Goal: Transaction & Acquisition: Register for event/course

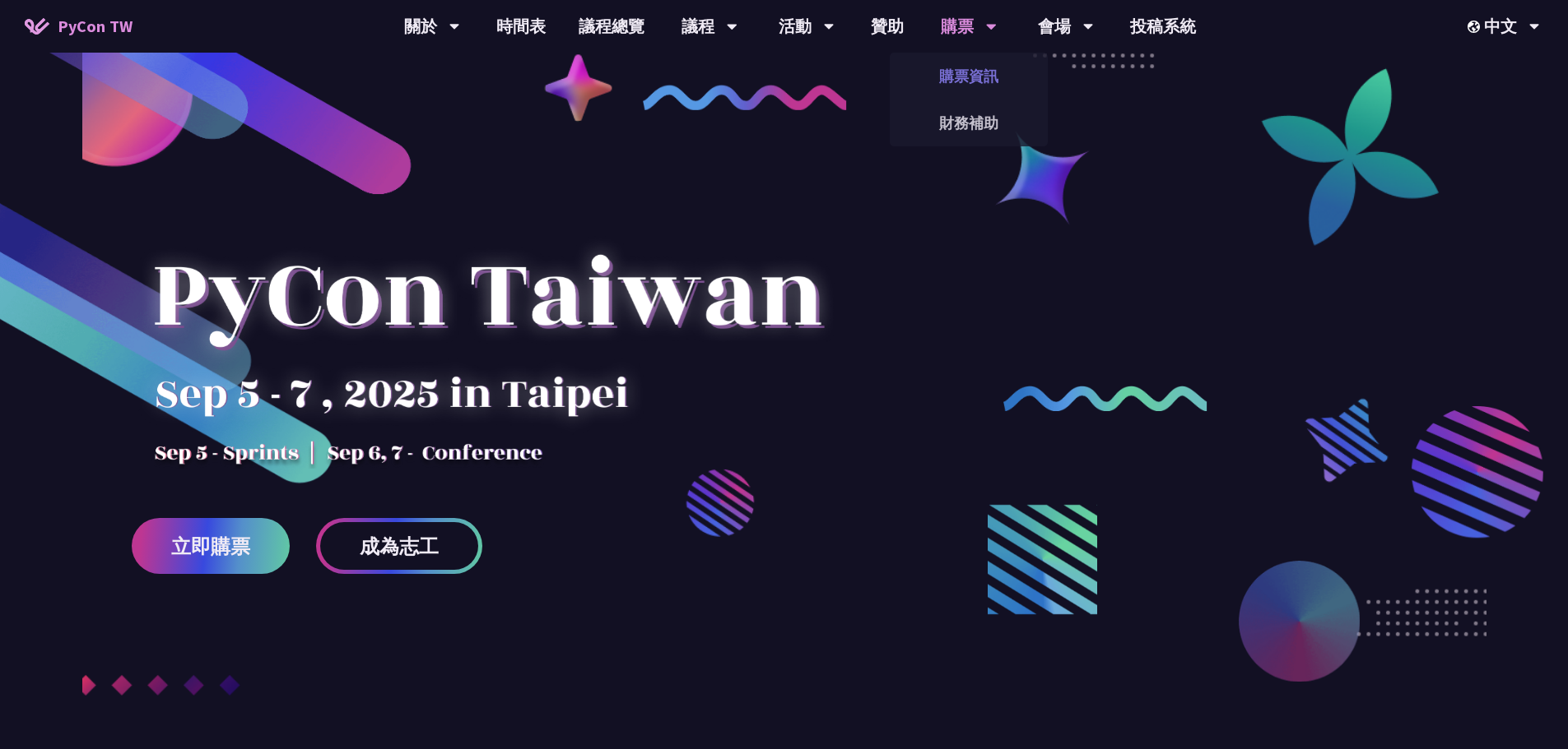
click at [972, 92] on link "購票資訊" at bounding box center [969, 76] width 158 height 39
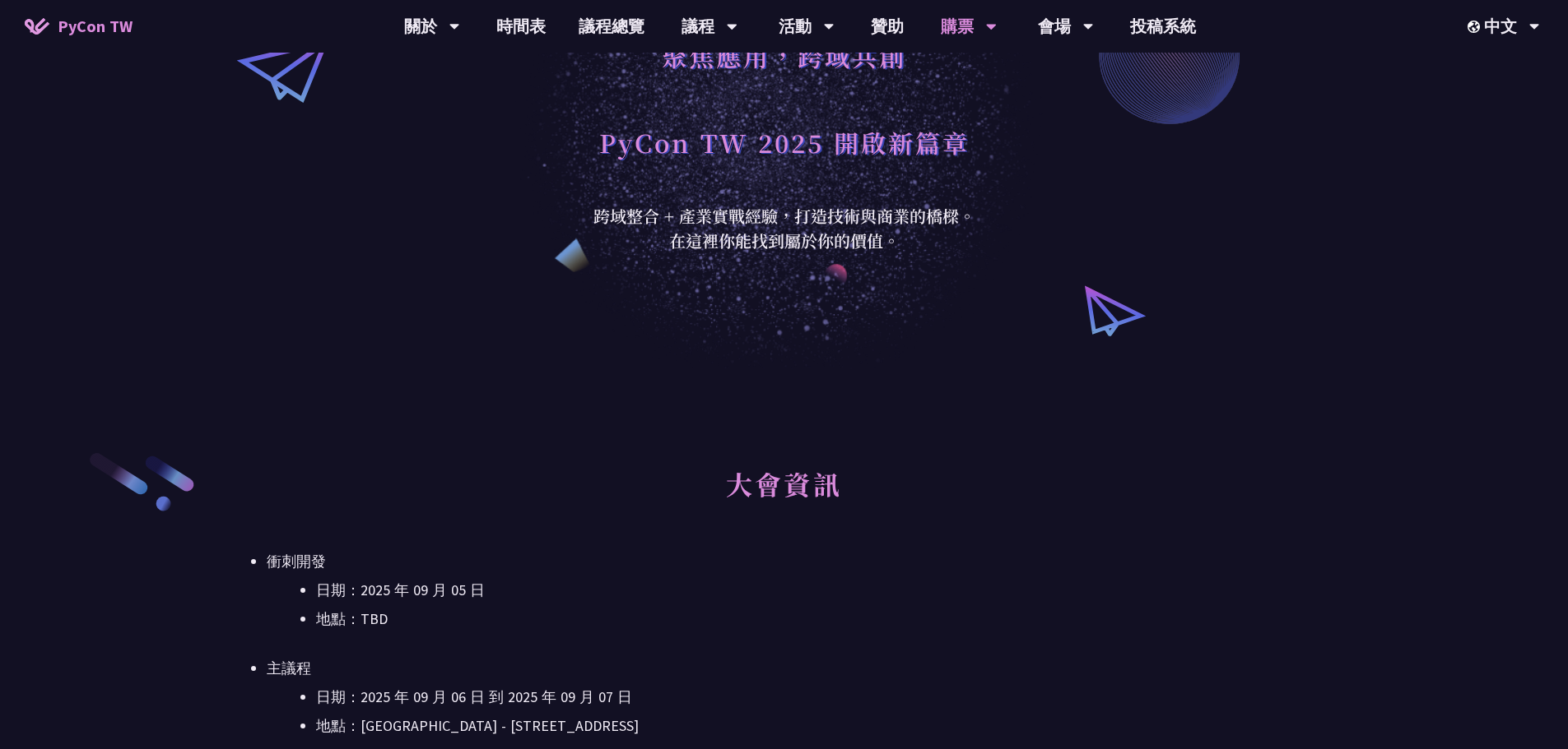
scroll to position [412, 0]
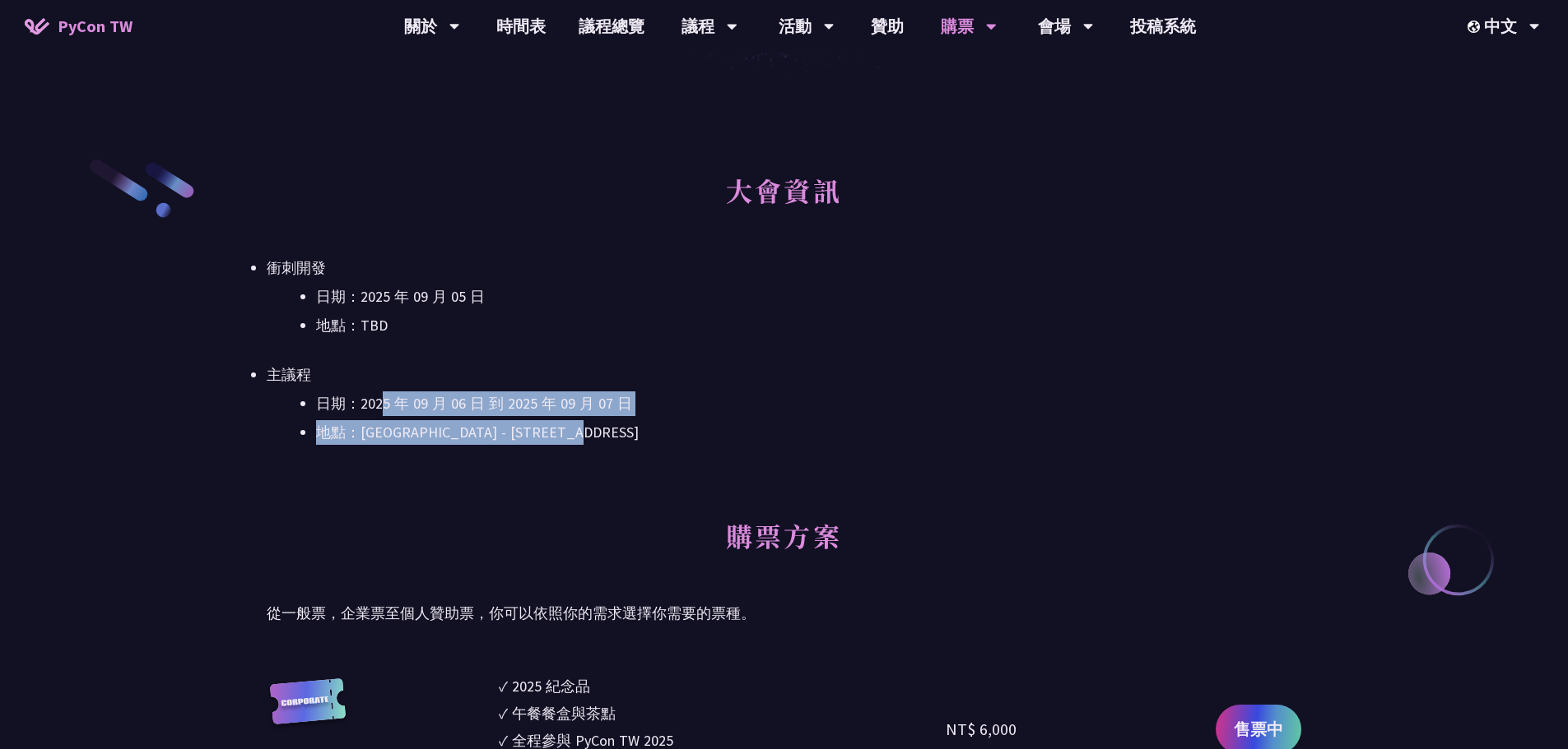
drag, startPoint x: 409, startPoint y: 398, endPoint x: 738, endPoint y: 438, distance: 331.4
click at [738, 438] on ul "日期：[DATE] 到 [DATE] 地點：[GEOGRAPHIC_DATA] - ​[STREET_ADDRESS]" at bounding box center [784, 417] width 1034 height 54
click at [738, 438] on li "地點：[GEOGRAPHIC_DATA] - ​[STREET_ADDRESS]" at bounding box center [808, 432] width 985 height 24
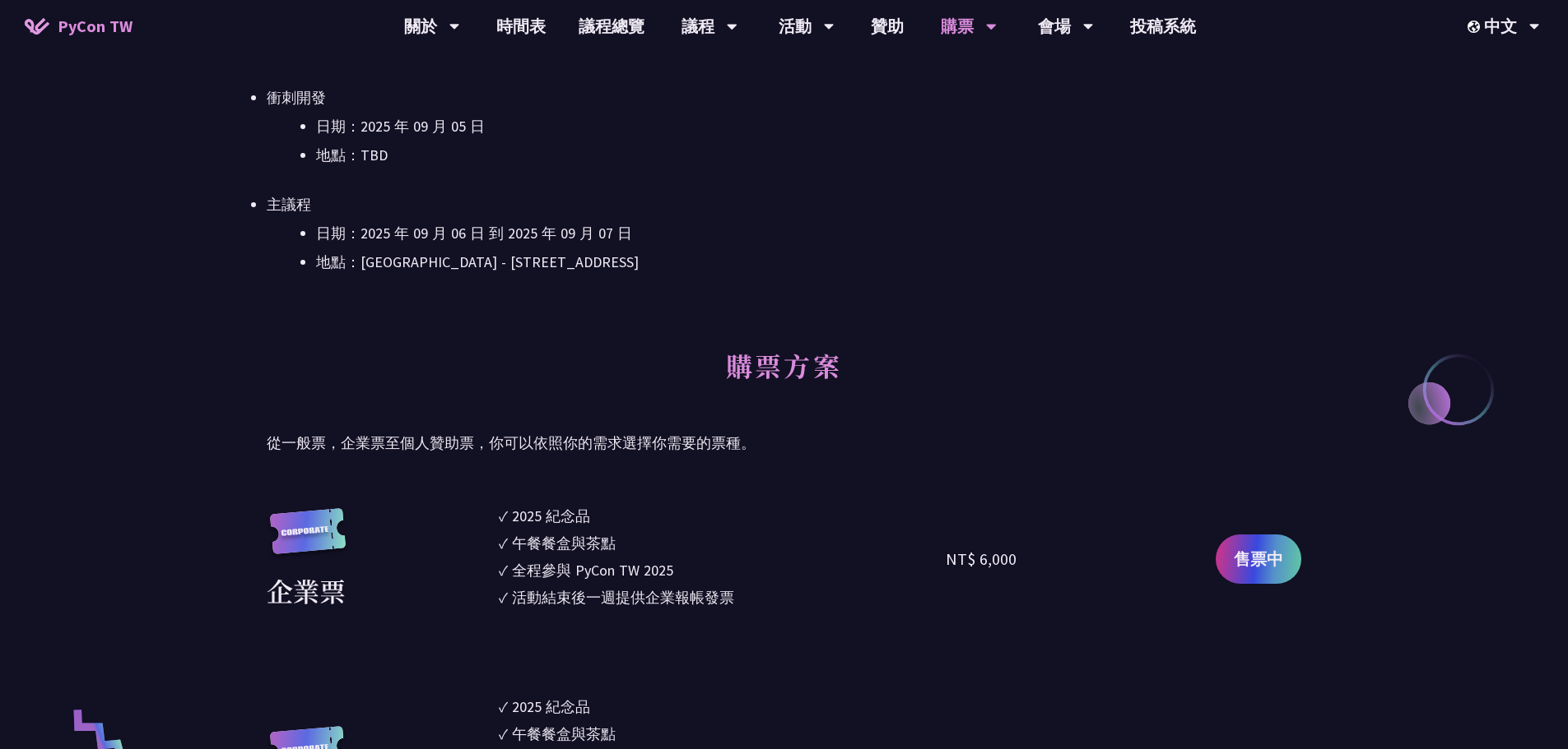
scroll to position [822, 0]
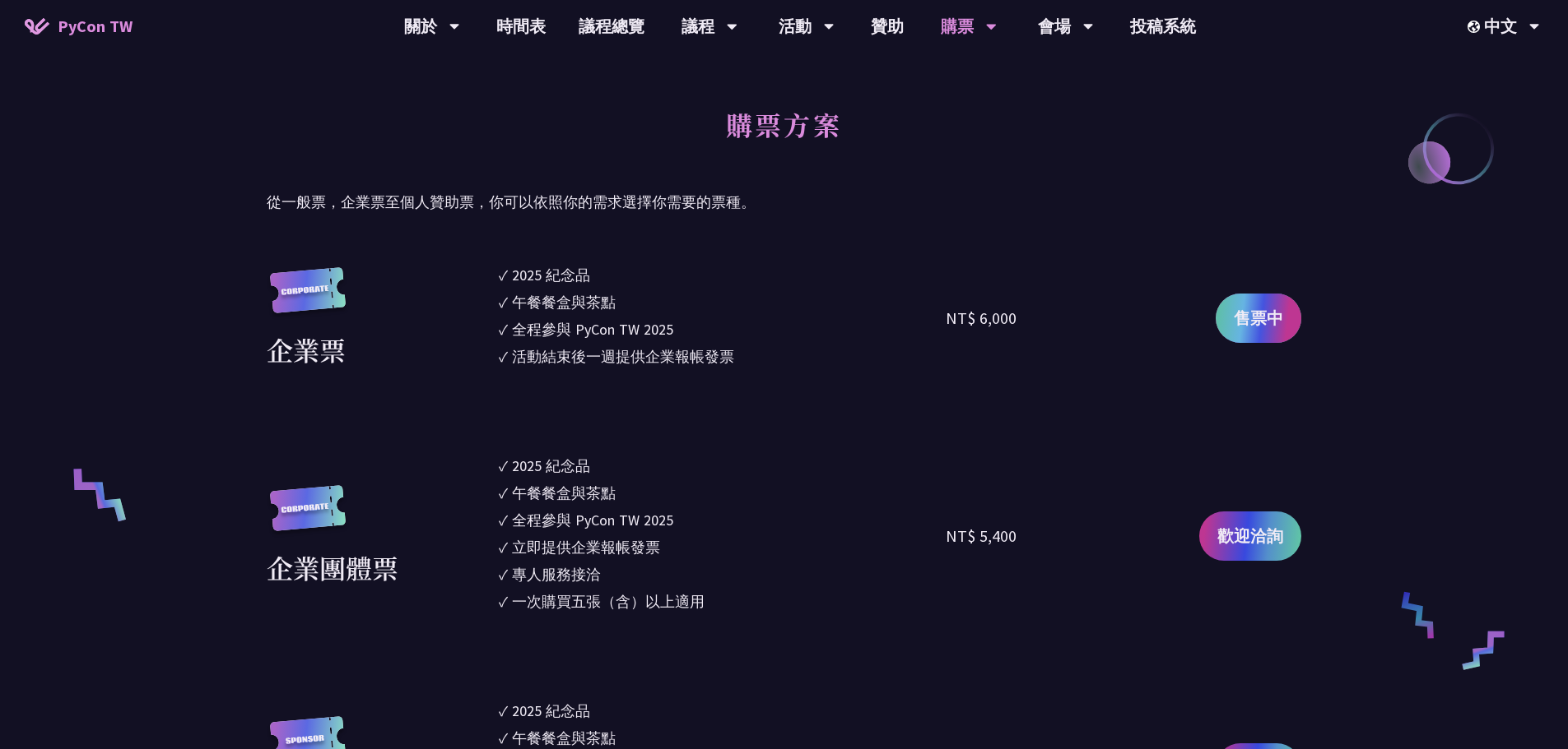
click at [1275, 312] on span "售票中" at bounding box center [1258, 318] width 50 height 24
drag, startPoint x: 636, startPoint y: 316, endPoint x: 755, endPoint y: 370, distance: 130.7
click at [749, 365] on ul "✓ 2025 [PERSON_NAME]✓ 午餐餐盒與茶點 ✓ 全程參與 PyCon TW 2025 ✓ 活動結束後一週提供企業報帳發票" at bounding box center [722, 318] width 448 height 108
click at [755, 370] on ul "✓ 2025 [PERSON_NAME]✓ 午餐餐盒與茶點 ✓ 全程參與 PyCon TW 2025 ✓ 活動結束後一週提供企業報帳發票" at bounding box center [722, 318] width 448 height 108
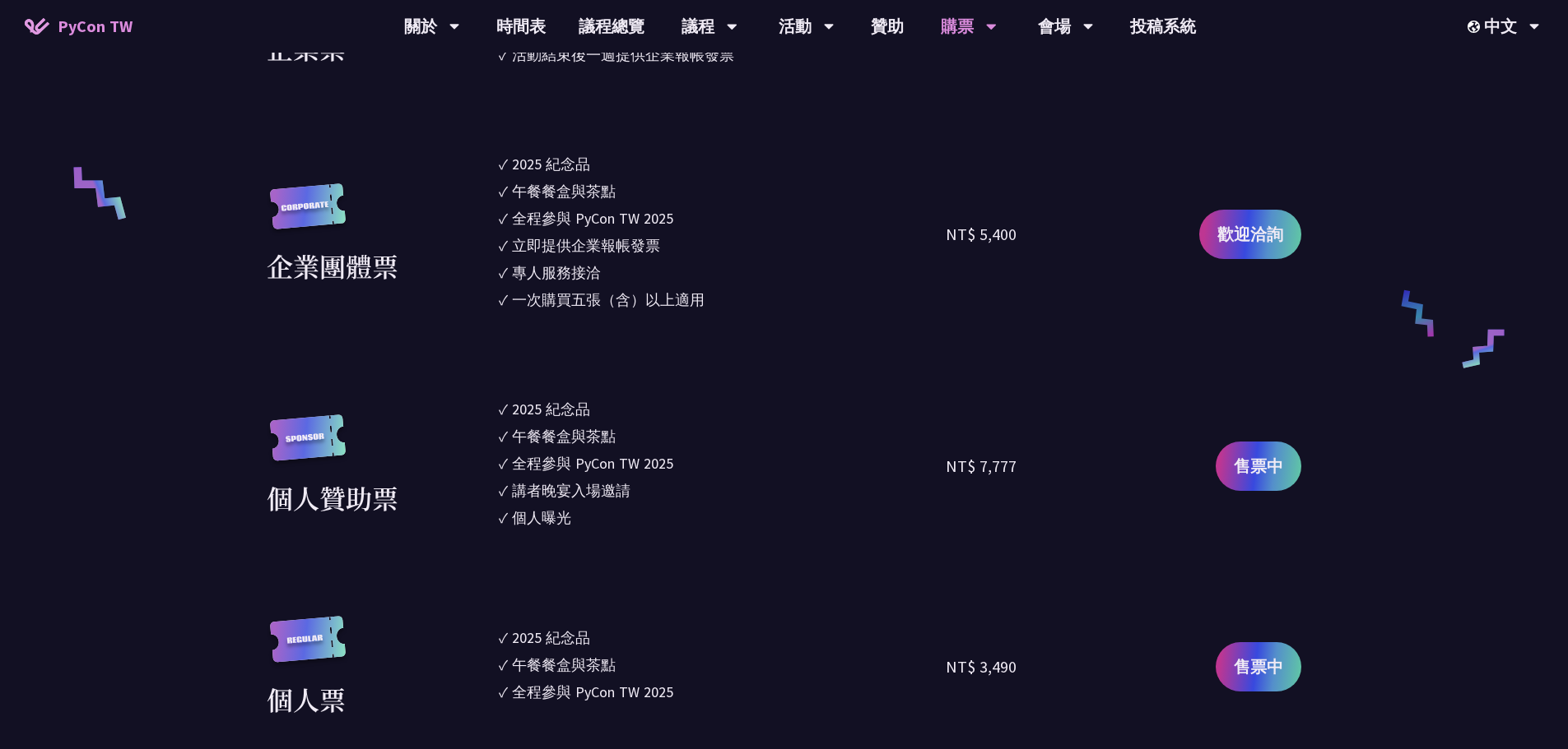
scroll to position [1152, 0]
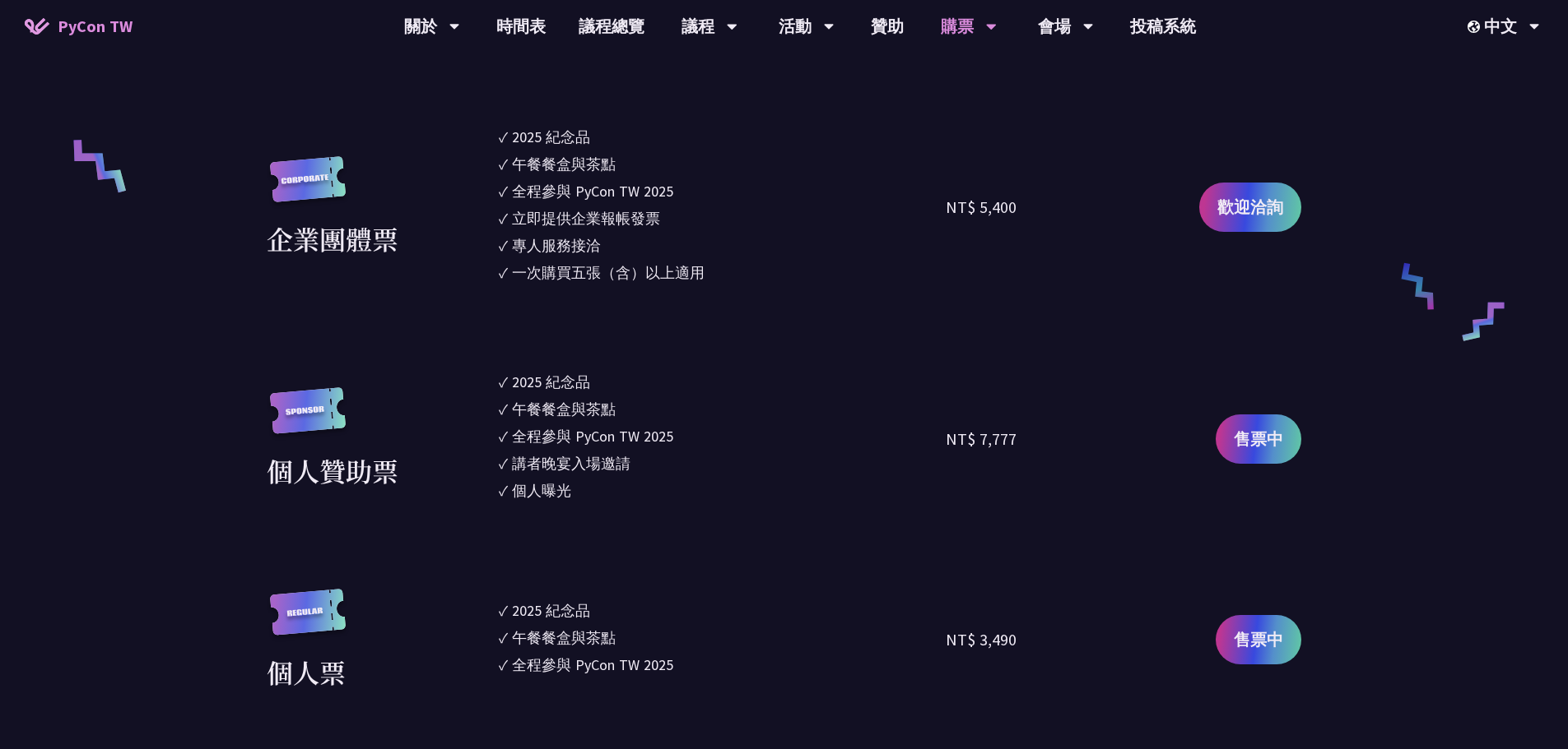
drag, startPoint x: 528, startPoint y: 123, endPoint x: 763, endPoint y: 286, distance: 286.0
click at [763, 286] on section "企業票 ✓ 2025 [PERSON_NAME]✓ 午餐餐盒與茶點 ✓ 全程參與 PyCon TW 2025 ✓ 活動結束後一週提供企業報帳發票 NT$ 6,…" at bounding box center [784, 500] width 1034 height 1131
click at [763, 286] on ul "✓ 2025 [PERSON_NAME]✓ 午餐餐盒與茶點 ✓ 全程參與 PyCon TW 2025 ✓ 立即提供企業報帳發票 ✓ 專人服務接洽 ✓ 一次購買…" at bounding box center [722, 207] width 448 height 163
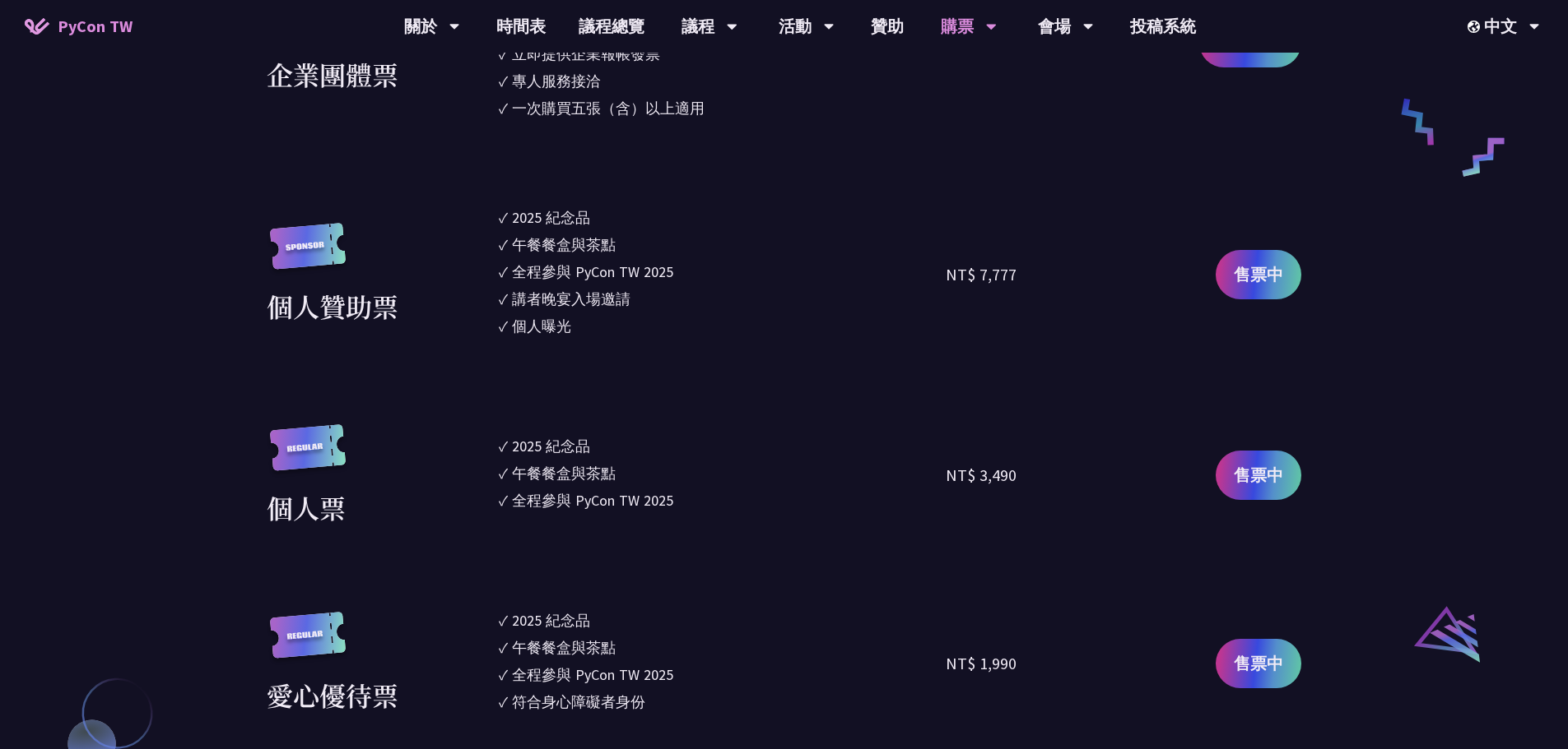
drag, startPoint x: 614, startPoint y: 255, endPoint x: 624, endPoint y: 357, distance: 102.5
click at [633, 337] on ul "✓ 2025 [PERSON_NAME]✓ 午餐餐盒與茶點 ✓ 全程參與 PyCon TW 2025 ✓ 講者晚宴入場邀請 ✓ 個人曝光" at bounding box center [722, 274] width 448 height 136
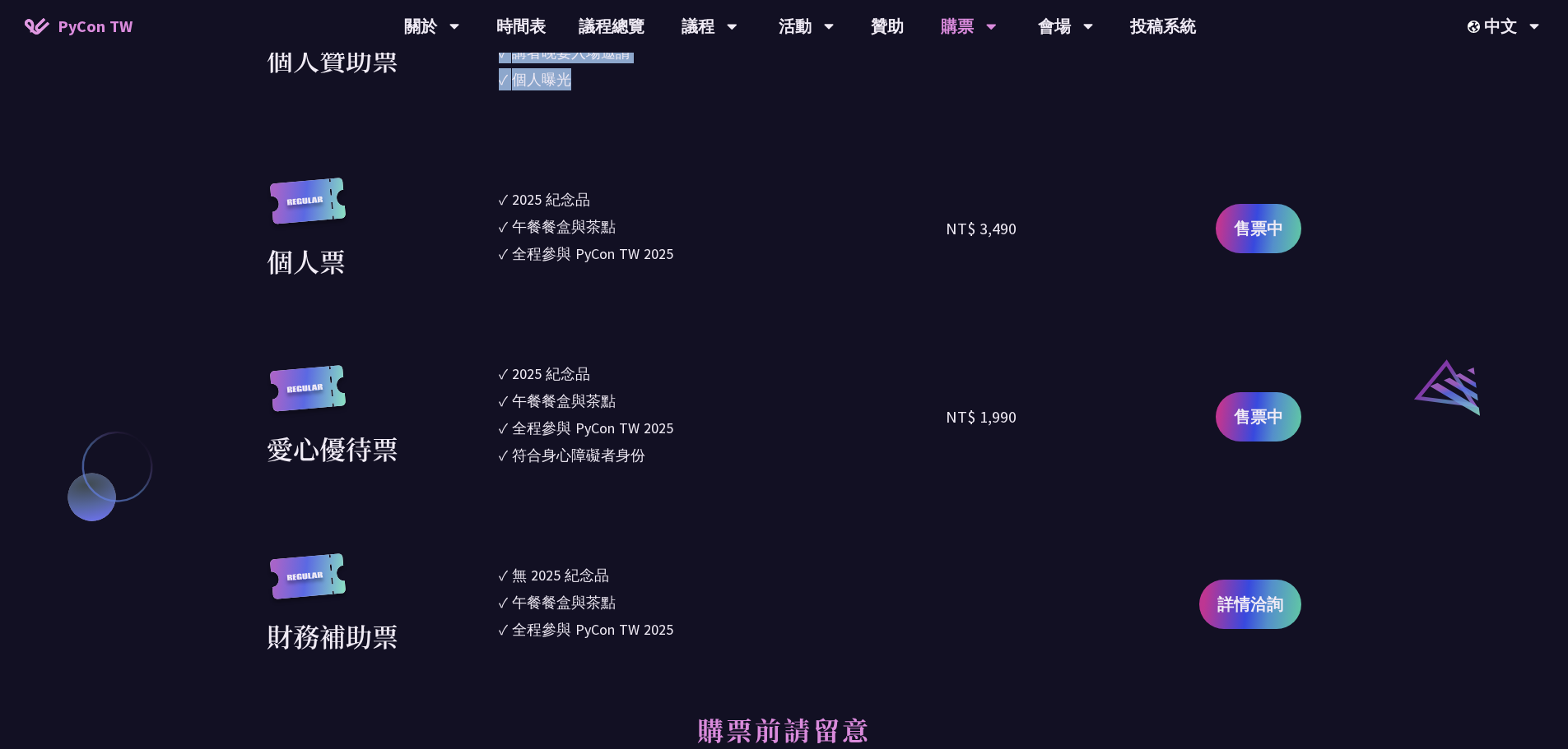
drag, startPoint x: 521, startPoint y: 352, endPoint x: 697, endPoint y: 481, distance: 218.2
click at [697, 481] on section "企業票 ✓ 2025 [PERSON_NAME]✓ 午餐餐盒與茶點 ✓ 全程參與 PyCon TW 2025 ✓ 活動結束後一週提供企業報帳發票 NT$ 6,…" at bounding box center [784, 90] width 1034 height 1131
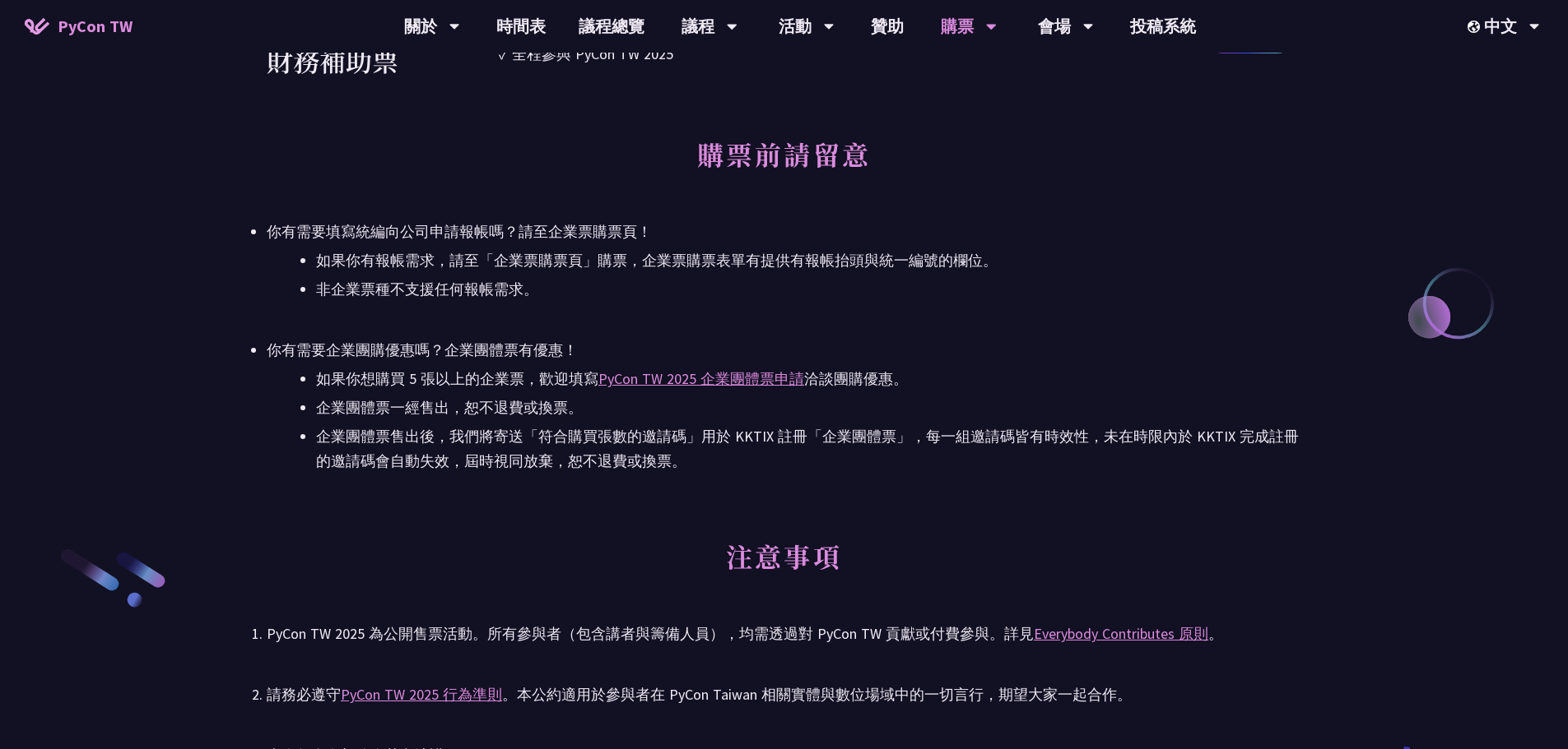
scroll to position [2549, 0]
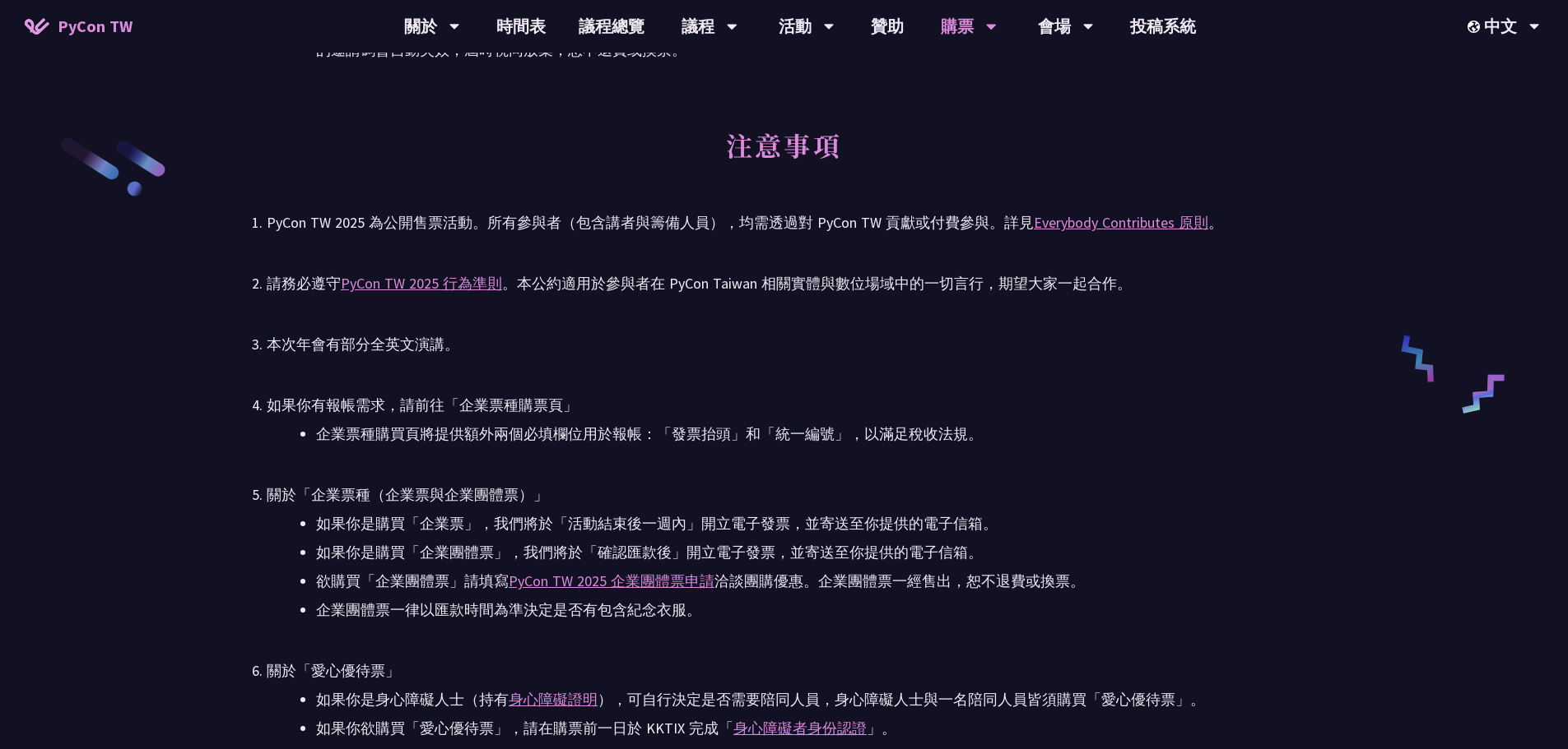
click at [481, 418] on li "如果你有報帳需求，請前往「企業票種購票頁」 企業票種購買頁將提供額外兩個必填欄位用於報帳：「發票抬頭」和「統一編號」，以滿足稅收法規。" at bounding box center [784, 419] width 1034 height 54
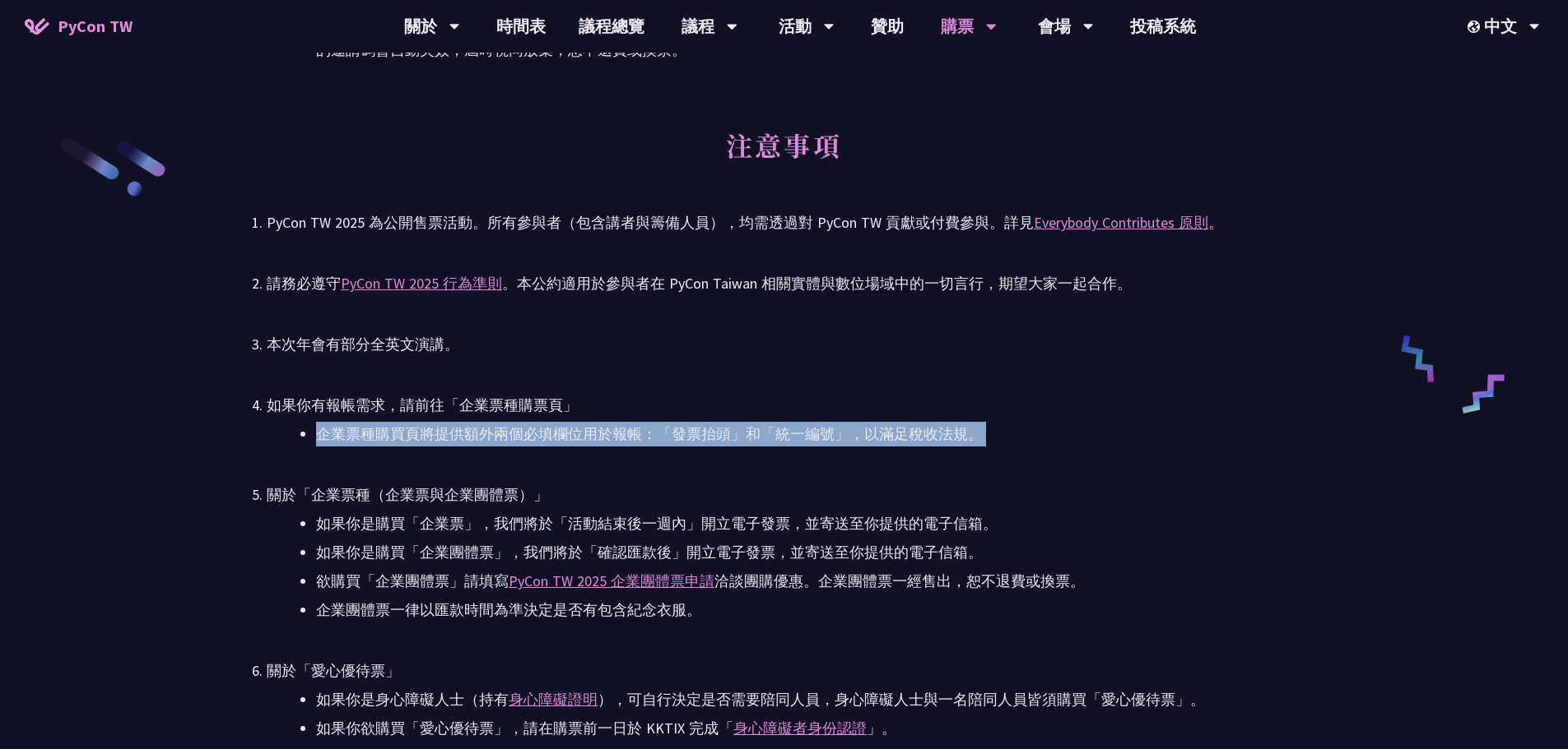
click at [481, 418] on li "如果你有報帳需求，請前往「企業票種購票頁」 企業票種購買頁將提供額外兩個必填欄位用於報帳：「發票抬頭」和「統一編號」，以滿足稅收法規。" at bounding box center [784, 419] width 1034 height 54
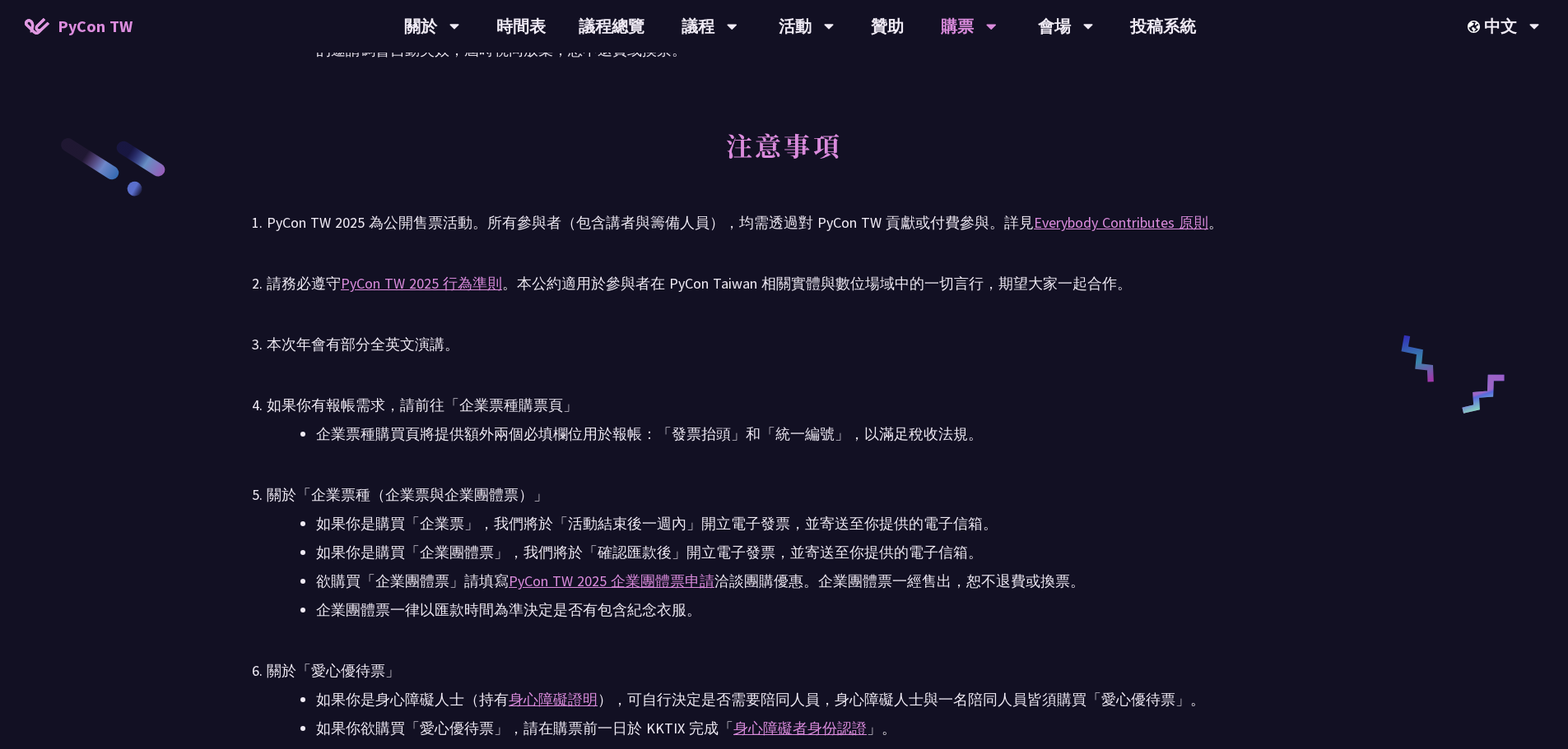
click at [485, 408] on div "如果你有報帳需求，請前往「企業票種購票頁」" at bounding box center [784, 405] width 1034 height 24
click at [475, 435] on li "企業票種購買頁將提供額外兩個必填欄位用於報帳：「發票抬頭」和「統一編號」，以滿足稅收法規。" at bounding box center [808, 434] width 985 height 24
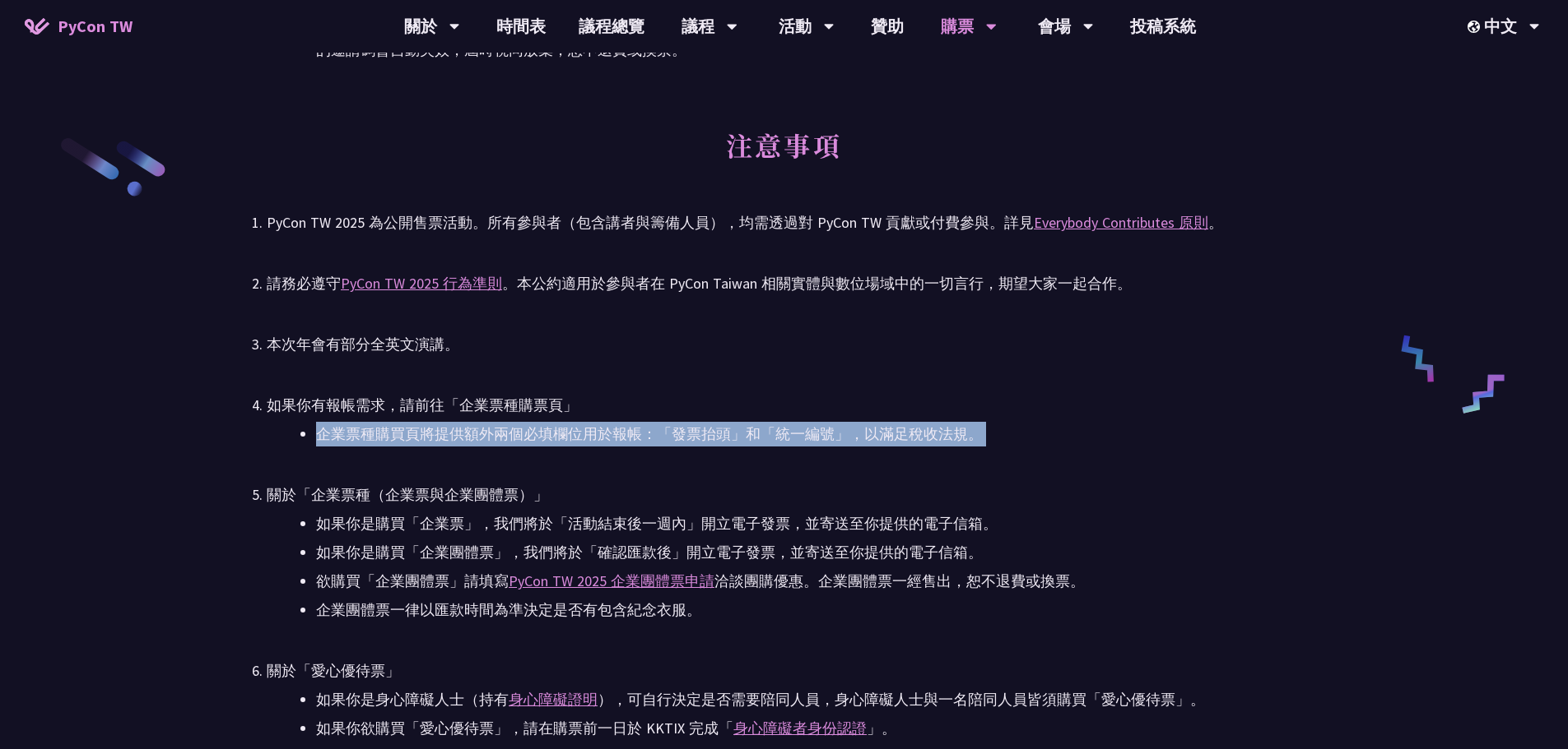
click at [475, 435] on li "企業票種購買頁將提供額外兩個必填欄位用於報帳：「發票抬頭」和「統一編號」，以滿足稅收法規。" at bounding box center [808, 434] width 985 height 24
click at [612, 435] on li "企業票種購買頁將提供額外兩個必填欄位用於報帳：「發票抬頭」和「統一編號」，以滿足稅收法規。" at bounding box center [808, 434] width 985 height 24
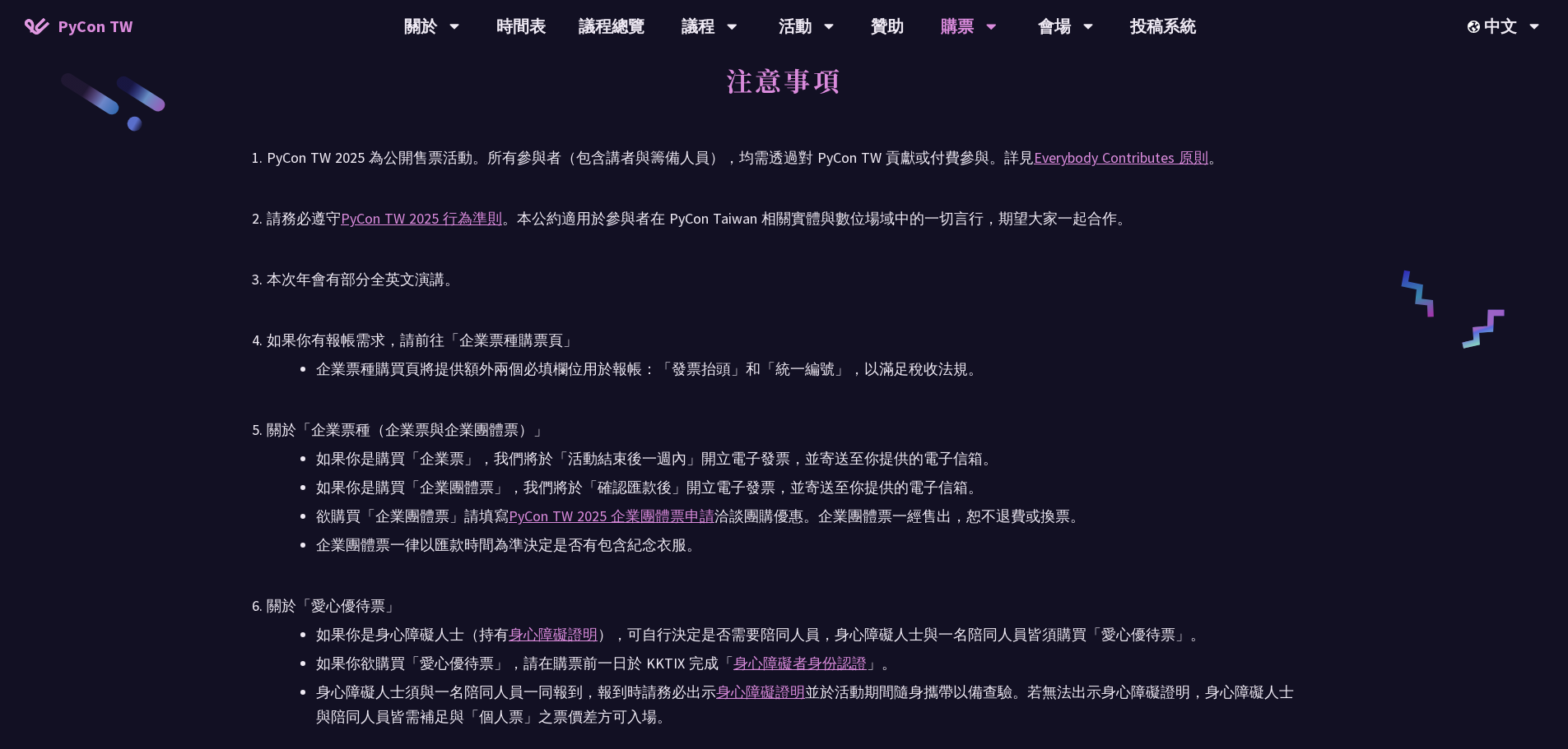
scroll to position [2714, 0]
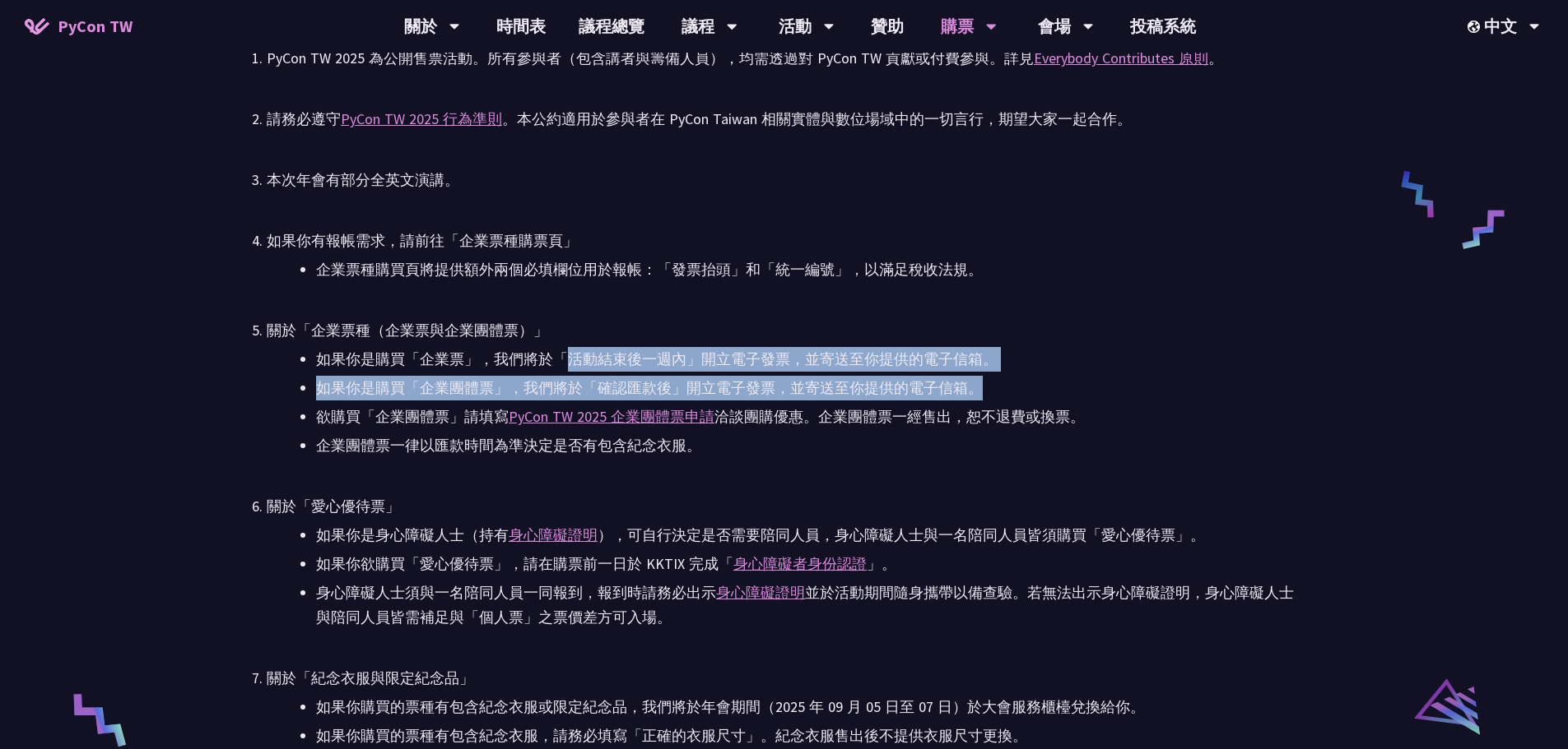
drag, startPoint x: 573, startPoint y: 355, endPoint x: 989, endPoint y: 393, distance: 417.7
click at [989, 393] on ul "如果你是購買「企業票」，我們將於「活動結束後一週內」開立電子發票，並寄送至你提供的電子信箱。 如果你是購買「企業團體票」，我們將於「確認匯款後」開立電子發票，…" at bounding box center [784, 403] width 1034 height 111
click at [990, 393] on li "如果你是購買「企業團體票」，我們將於「確認匯款後」開立電子發票，並寄送至你提供的電子信箱。" at bounding box center [808, 387] width 985 height 24
drag, startPoint x: 977, startPoint y: 379, endPoint x: 312, endPoint y: 360, distance: 665.3
click at [312, 360] on ul "如果你是購買「企業票」，我們將於「活動結束後一週內」開立電子發票，並寄送至你提供的電子信箱。 如果你是購買「企業團體票」，我們將於「確認匯款後」開立電子發票，…" at bounding box center [784, 403] width 1034 height 111
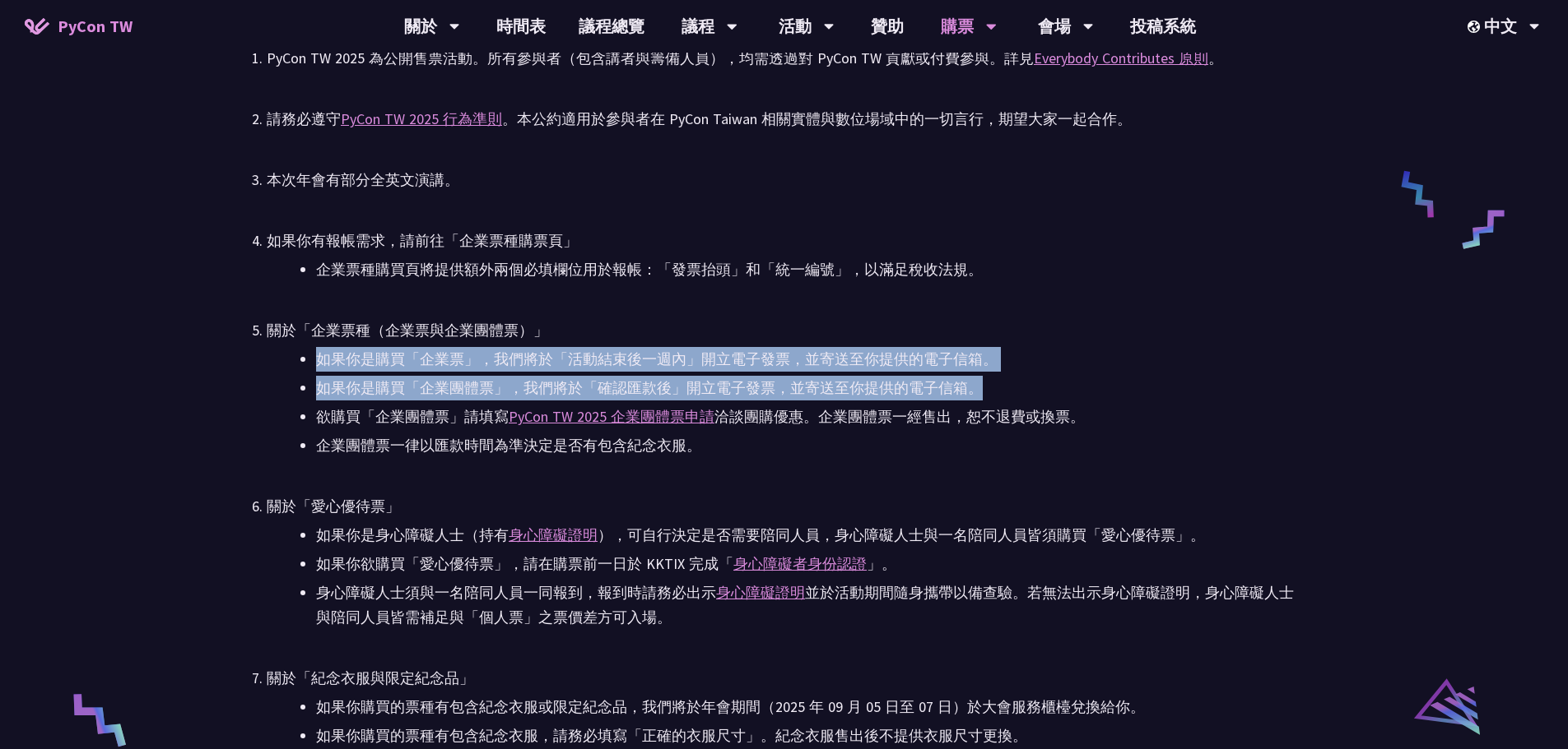
click at [312, 360] on ul "如果你是購買「企業票」，我們將於「活動結束後一週內」開立電子發票，並寄送至你提供的電子信箱。 如果你是購買「企業團體票」，我們將於「確認匯款後」開立電子發票，…" at bounding box center [784, 403] width 1034 height 111
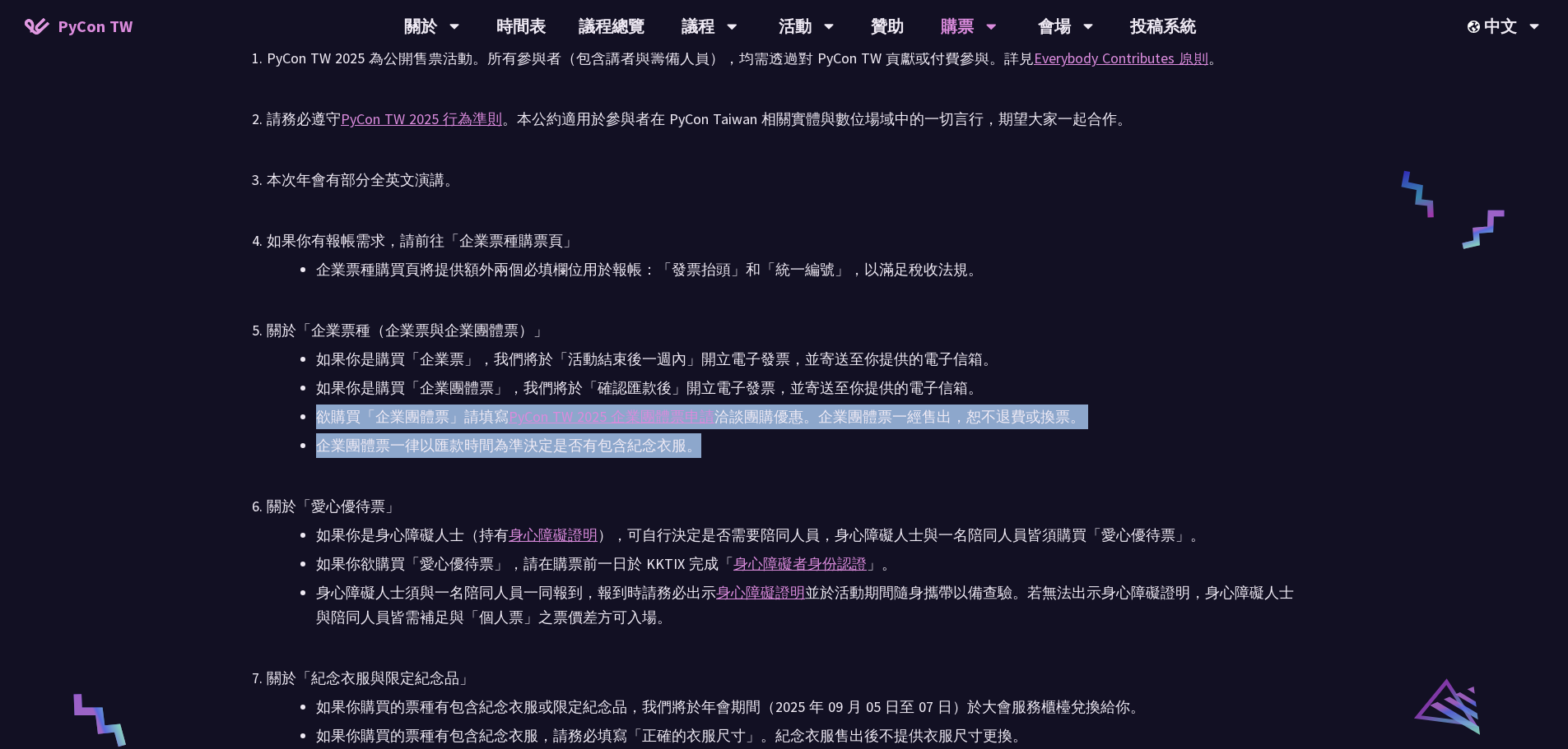
drag, startPoint x: 315, startPoint y: 417, endPoint x: 744, endPoint y: 449, distance: 430.2
click at [744, 449] on ul "如果你是購買「企業票」，我們將於「活動結束後一週內」開立電子發票，並寄送至你提供的電子信箱。 如果你是購買「企業團體票」，我們將於「確認匯款後」開立電子發票，…" at bounding box center [784, 403] width 1034 height 111
click at [744, 449] on li "企業團體票一律以匯款時間為準決定是否有包含紀念衣服。" at bounding box center [808, 445] width 985 height 24
drag, startPoint x: 744, startPoint y: 449, endPoint x: 270, endPoint y: 414, distance: 475.3
click at [270, 414] on ul "如果你是購買「企業票」，我們將於「活動結束後一週內」開立電子發票，並寄送至你提供的電子信箱。 如果你是購買「企業團體票」，我們將於「確認匯款後」開立電子發票，…" at bounding box center [784, 403] width 1034 height 111
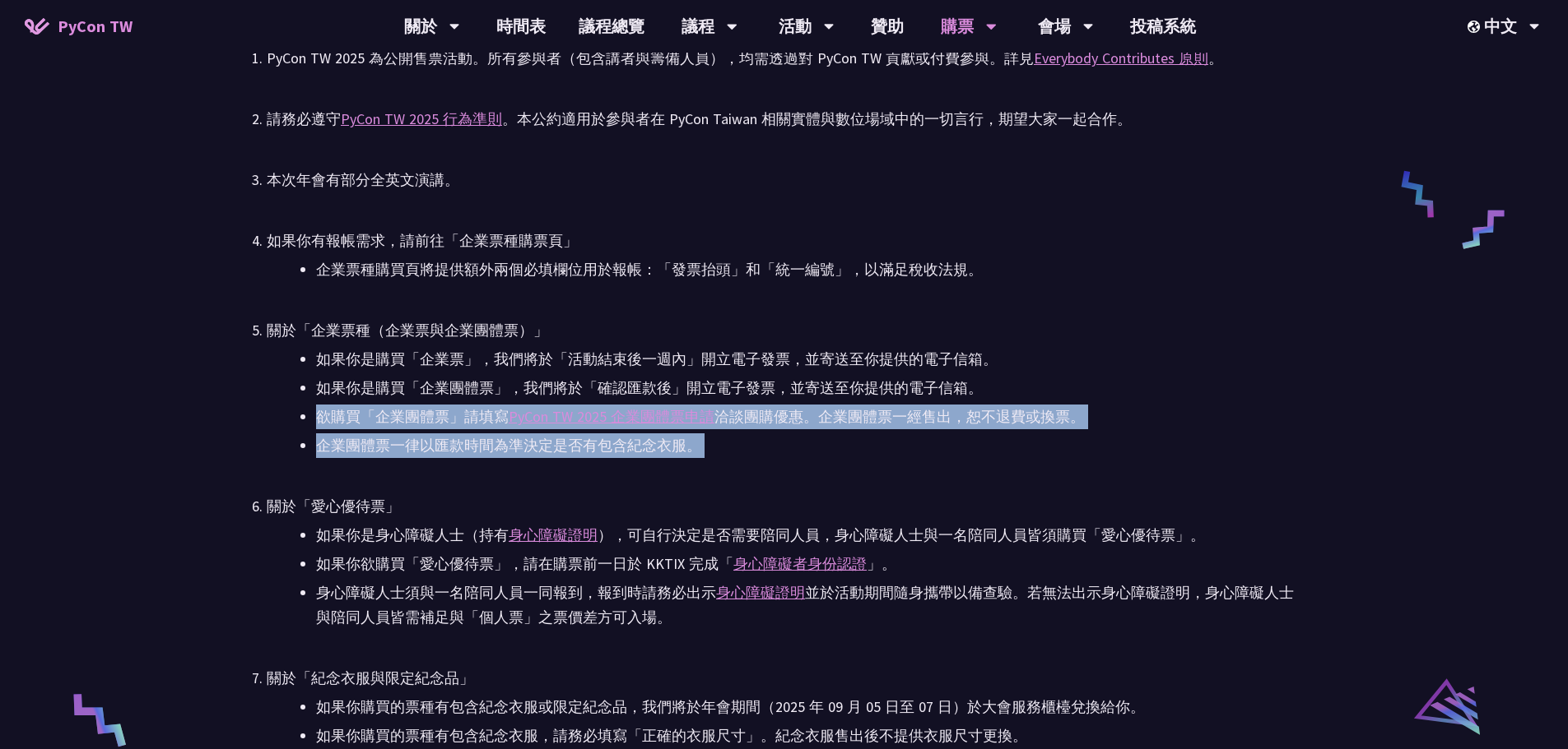
click at [270, 414] on ul "如果你是購買「企業票」，我們將於「活動結束後一週內」開立電子發票，並寄送至你提供的電子信箱。 如果你是購買「企業團體票」，我們將於「確認匯款後」開立電子發票，…" at bounding box center [784, 403] width 1034 height 111
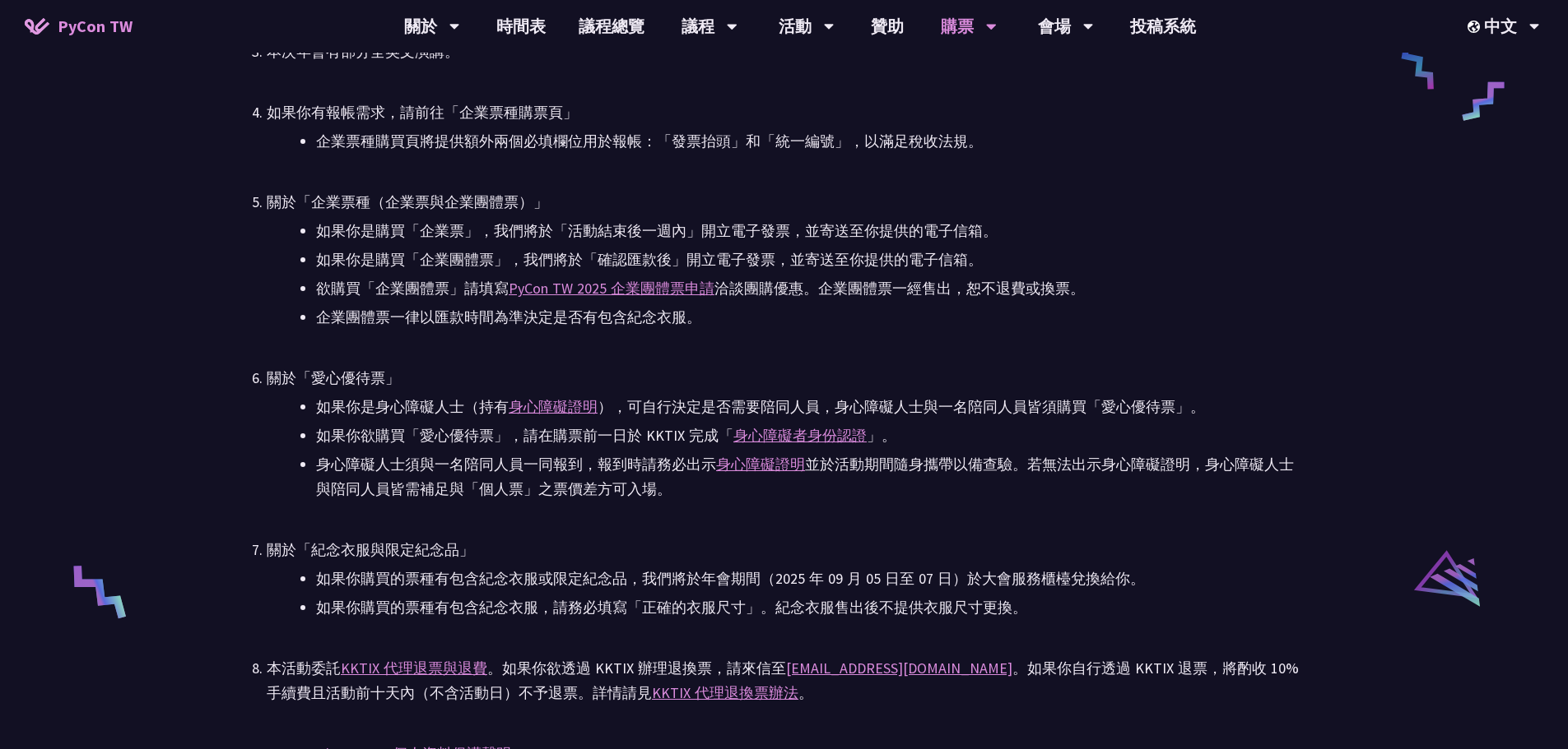
scroll to position [2879, 0]
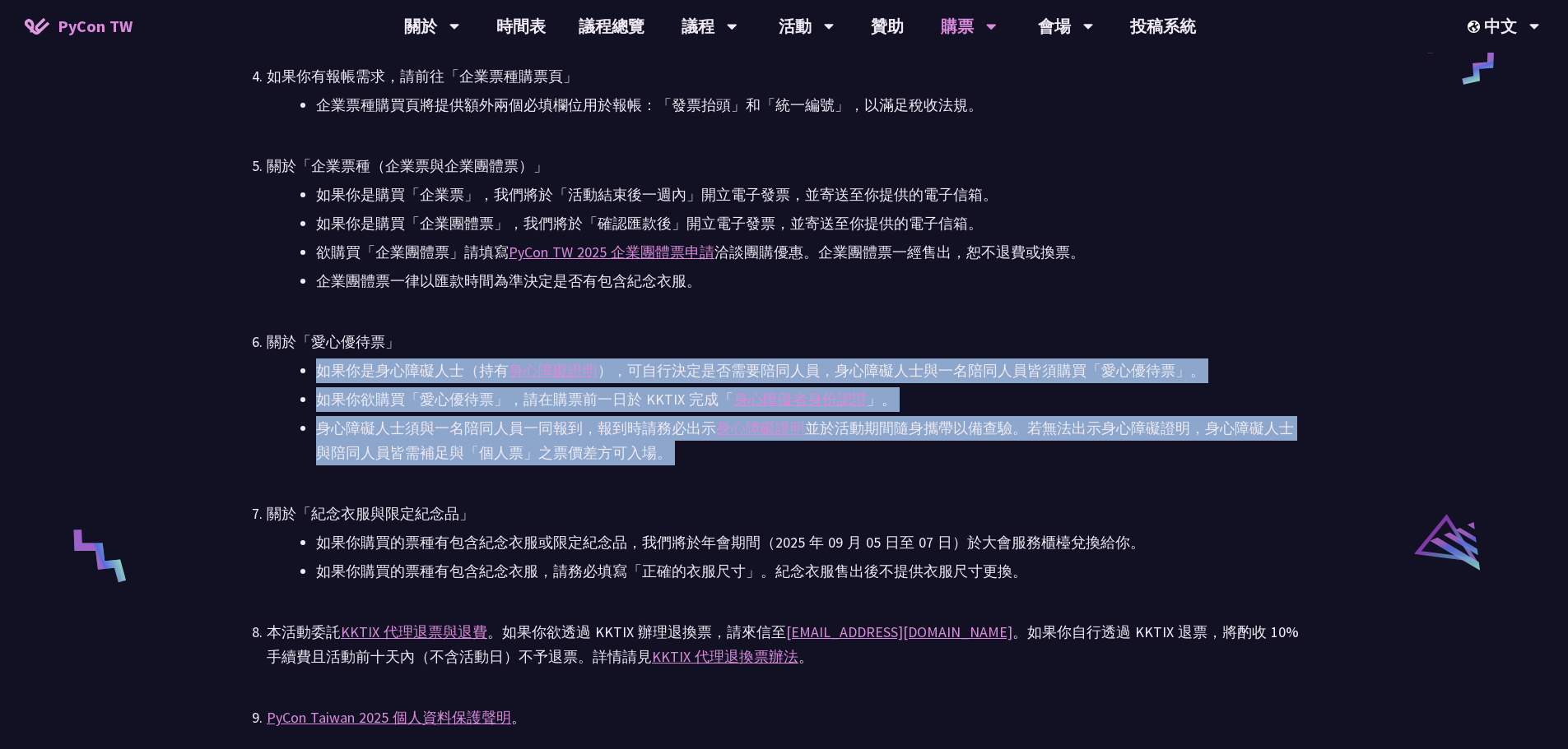
drag, startPoint x: 343, startPoint y: 370, endPoint x: 618, endPoint y: 500, distance: 304.2
click at [618, 499] on ul "PyCon TW 2025 為公開售票活動。所有參與者（包含講者與籌備人員），均需透過對 PyCon TW 貢獻或付費參與。詳見 Everybody Cont…" at bounding box center [784, 398] width 1034 height 1032
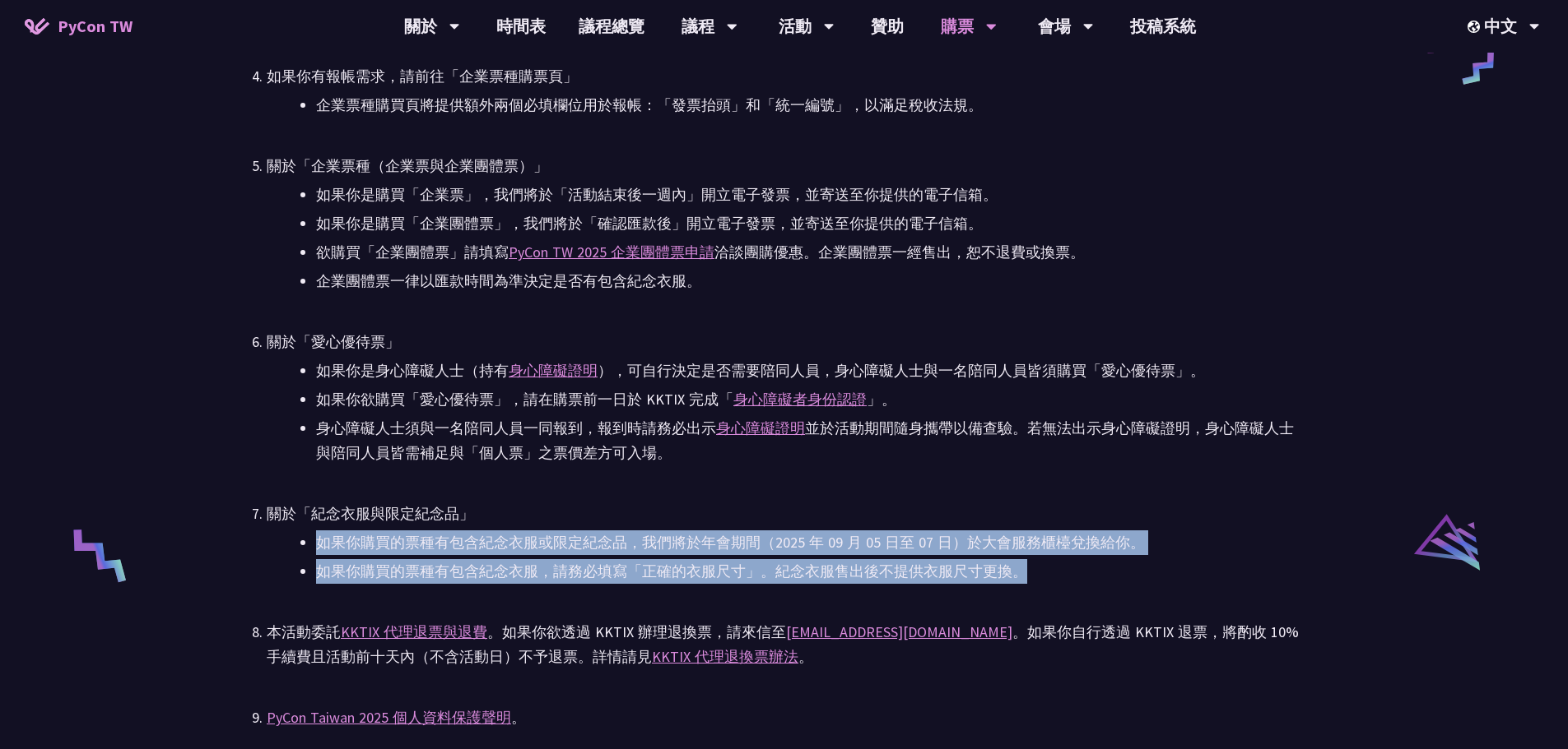
drag, startPoint x: 322, startPoint y: 544, endPoint x: 1169, endPoint y: 574, distance: 847.5
click at [1169, 574] on ul "如果你購買的票種有包含紀念衣服或限定[PERSON_NAME]，我們將於年會期間（[DATE]至 [DATE]）於大會服務櫃檯兌換給你。 如果你購買的票種有包…" at bounding box center [784, 557] width 1034 height 54
click at [1169, 574] on li "如果你購買的票種有包含紀念衣服，請務必填寫「正確的衣服尺寸」。紀念衣服售出後不提供衣服尺寸更換。" at bounding box center [808, 571] width 985 height 24
drag, startPoint x: 1169, startPoint y: 574, endPoint x: 575, endPoint y: 488, distance: 600.2
click at [581, 488] on ul "PyCon TW 2025 為公開售票活動。所有參與者（包含講者與籌備人員），均需透過對 PyCon TW 貢獻或付費參與。詳見 Everybody Cont…" at bounding box center [784, 398] width 1034 height 1032
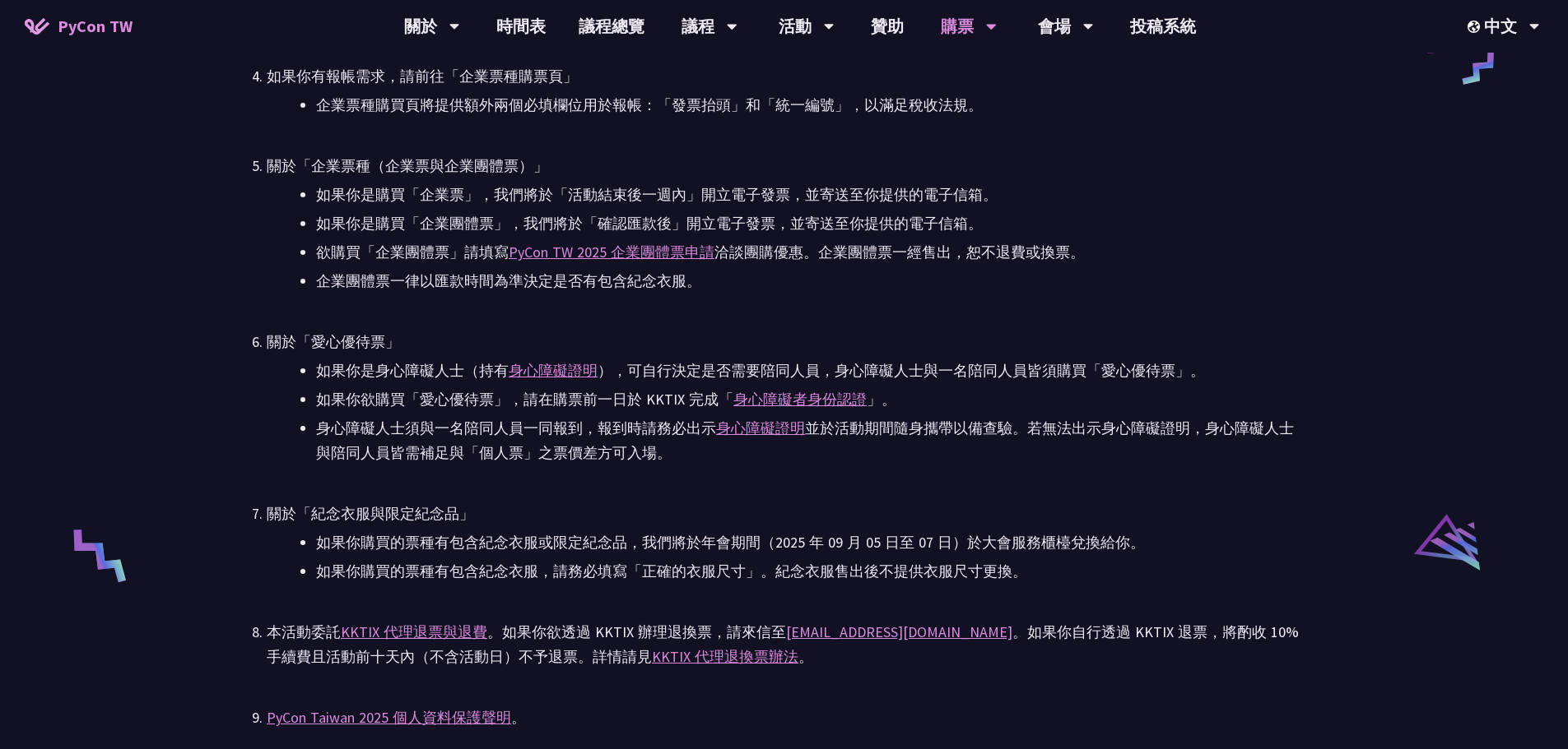
click at [575, 488] on ul "PyCon TW 2025 為公開售票活動。所有參與者（包含講者與籌備人員），均需透過對 PyCon TW 貢獻或付費參與。詳見 Everybody Cont…" at bounding box center [784, 398] width 1034 height 1032
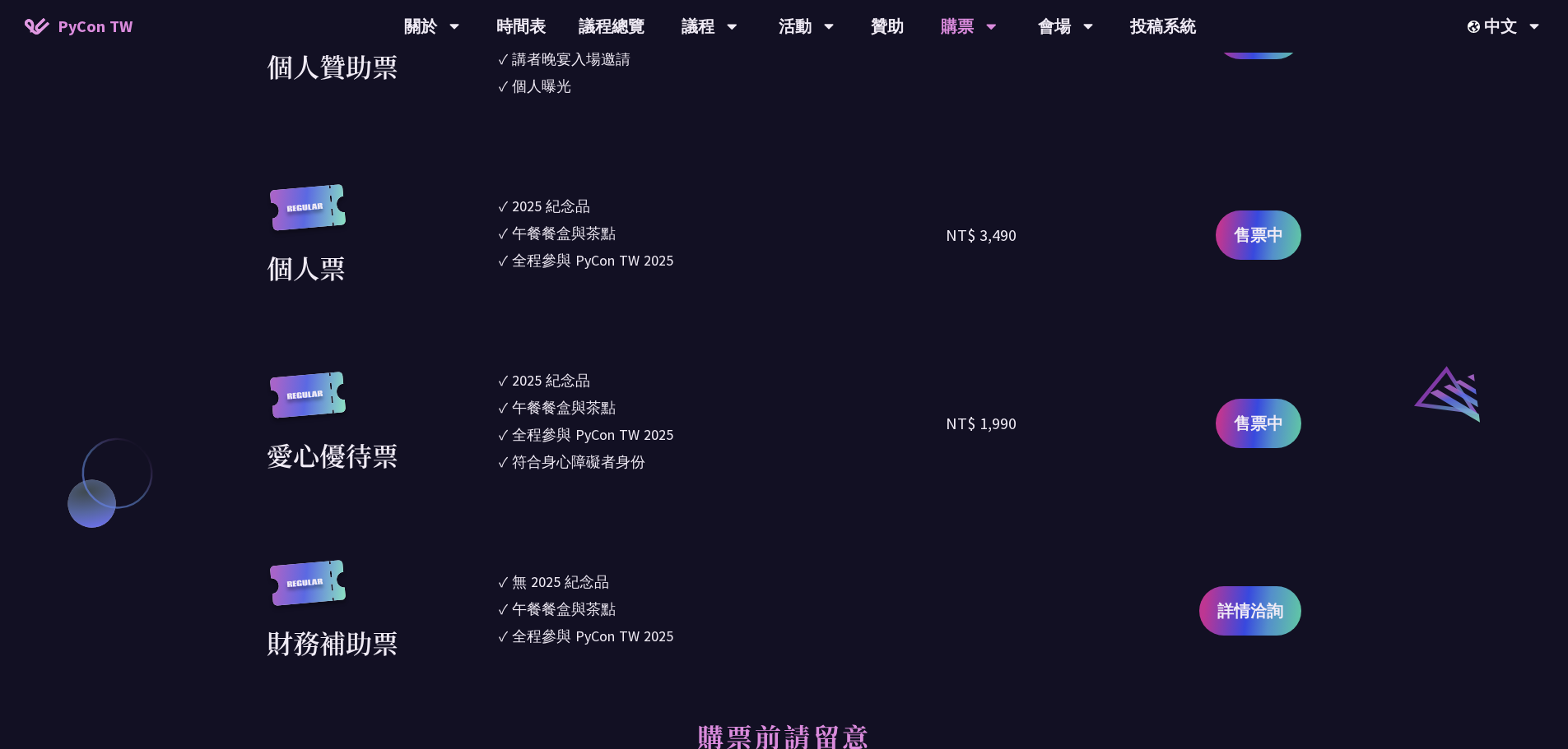
scroll to position [1562, 0]
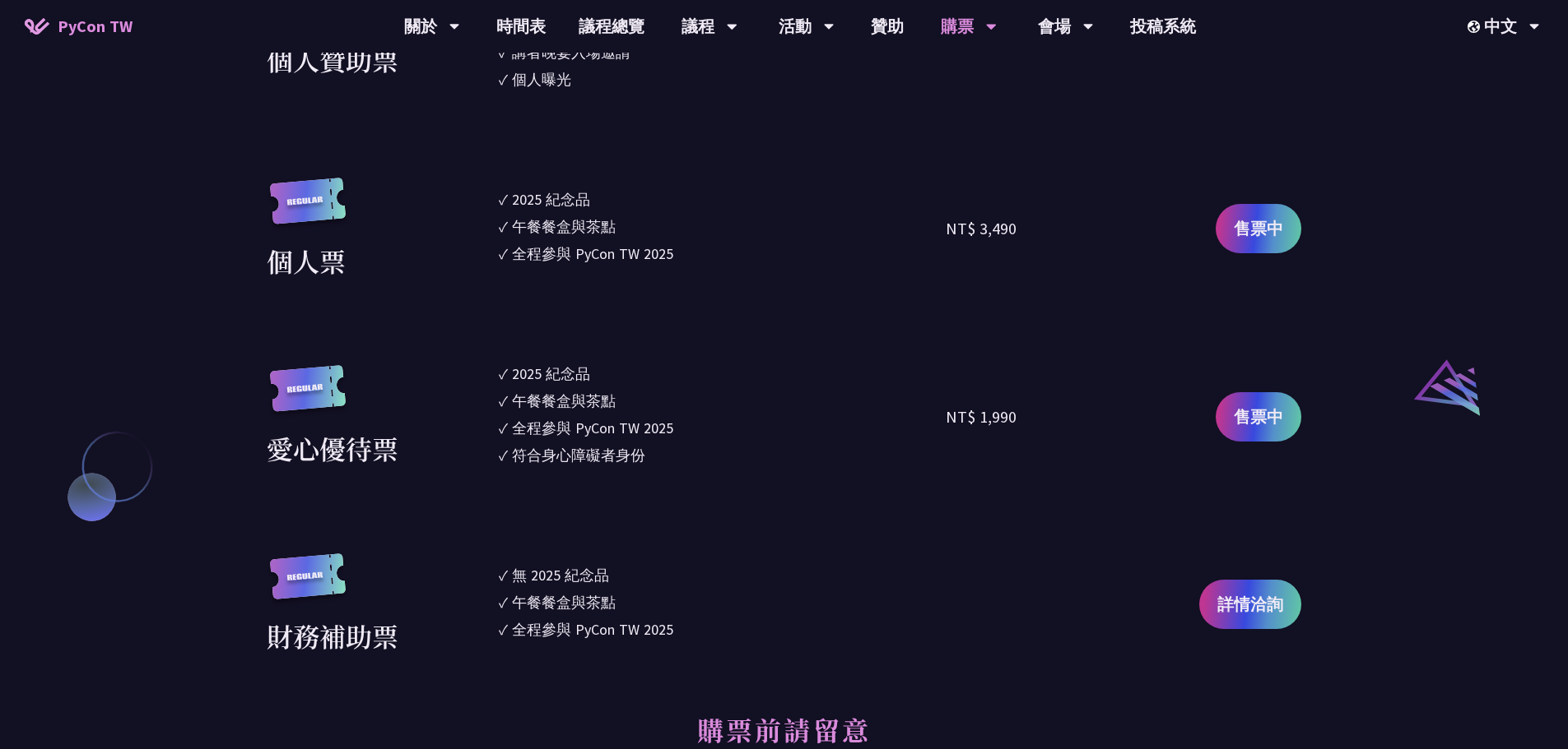
drag, startPoint x: 523, startPoint y: 387, endPoint x: 699, endPoint y: 453, distance: 188.0
click at [691, 447] on ul "✓ 2025 [PERSON_NAME]✓ 午餐餐盒與茶點 ✓ 全程參與 PyCon TW 2025 ✓ 符合身心障礙者身份" at bounding box center [722, 416] width 448 height 108
click at [699, 453] on li "✓ 符合身心障礙者身份" at bounding box center [722, 454] width 448 height 22
drag, startPoint x: 535, startPoint y: 566, endPoint x: 685, endPoint y: 630, distance: 163.1
click at [682, 630] on ul "✓ 無 2025 [PERSON_NAME]✓ 午餐餐盒與茶點 ✓ 全程參與 PyCon TW 2025" at bounding box center [722, 605] width 448 height 102
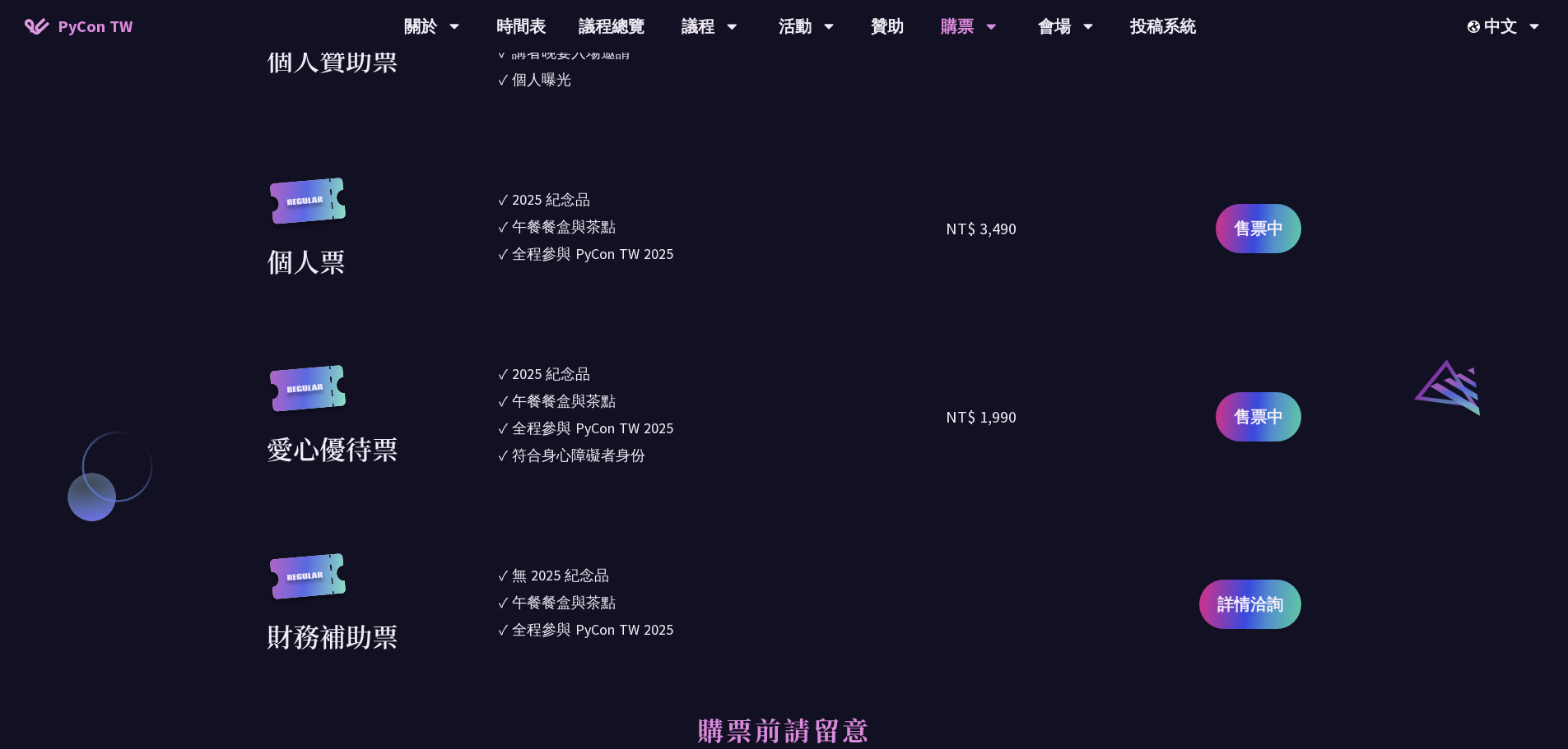
click at [685, 630] on li "✓ 全程參與 PyCon TW 2025" at bounding box center [722, 629] width 448 height 22
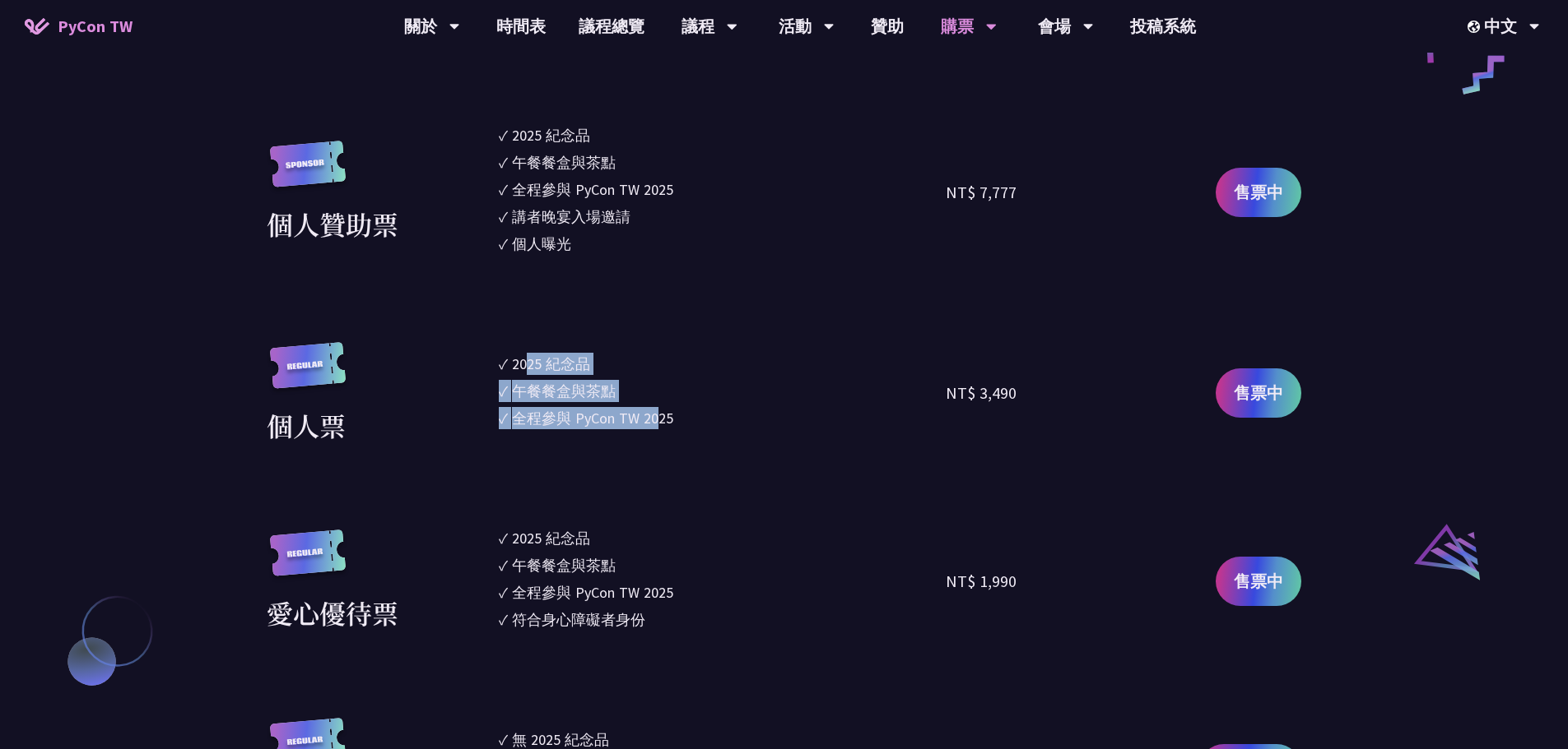
drag, startPoint x: 531, startPoint y: 370, endPoint x: 674, endPoint y: 428, distance: 154.3
click at [674, 428] on ul "✓ 2025 [PERSON_NAME]✓ 午餐餐盒與茶點 ✓ 全程參與 PyCon TW 2025" at bounding box center [722, 393] width 448 height 102
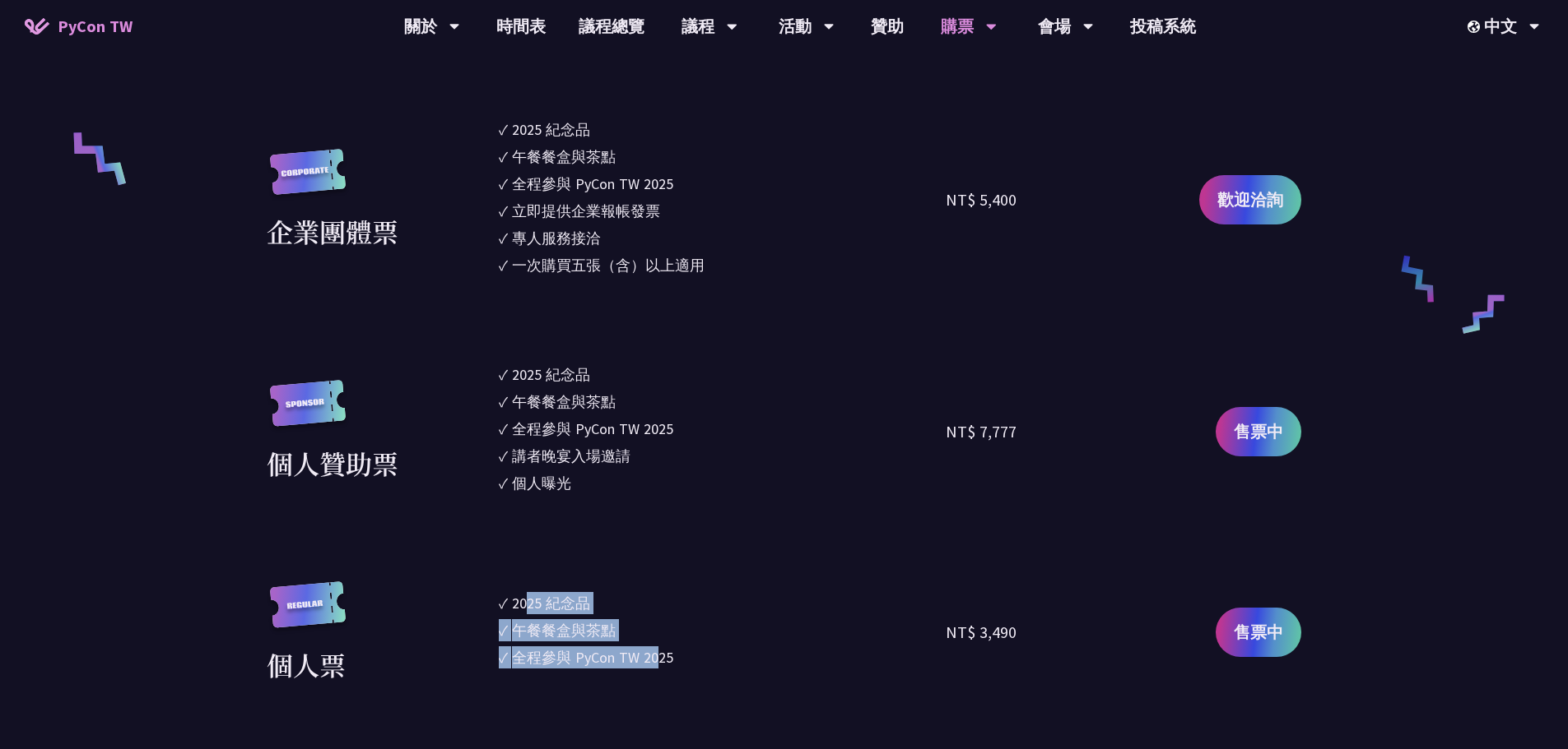
scroll to position [1152, 0]
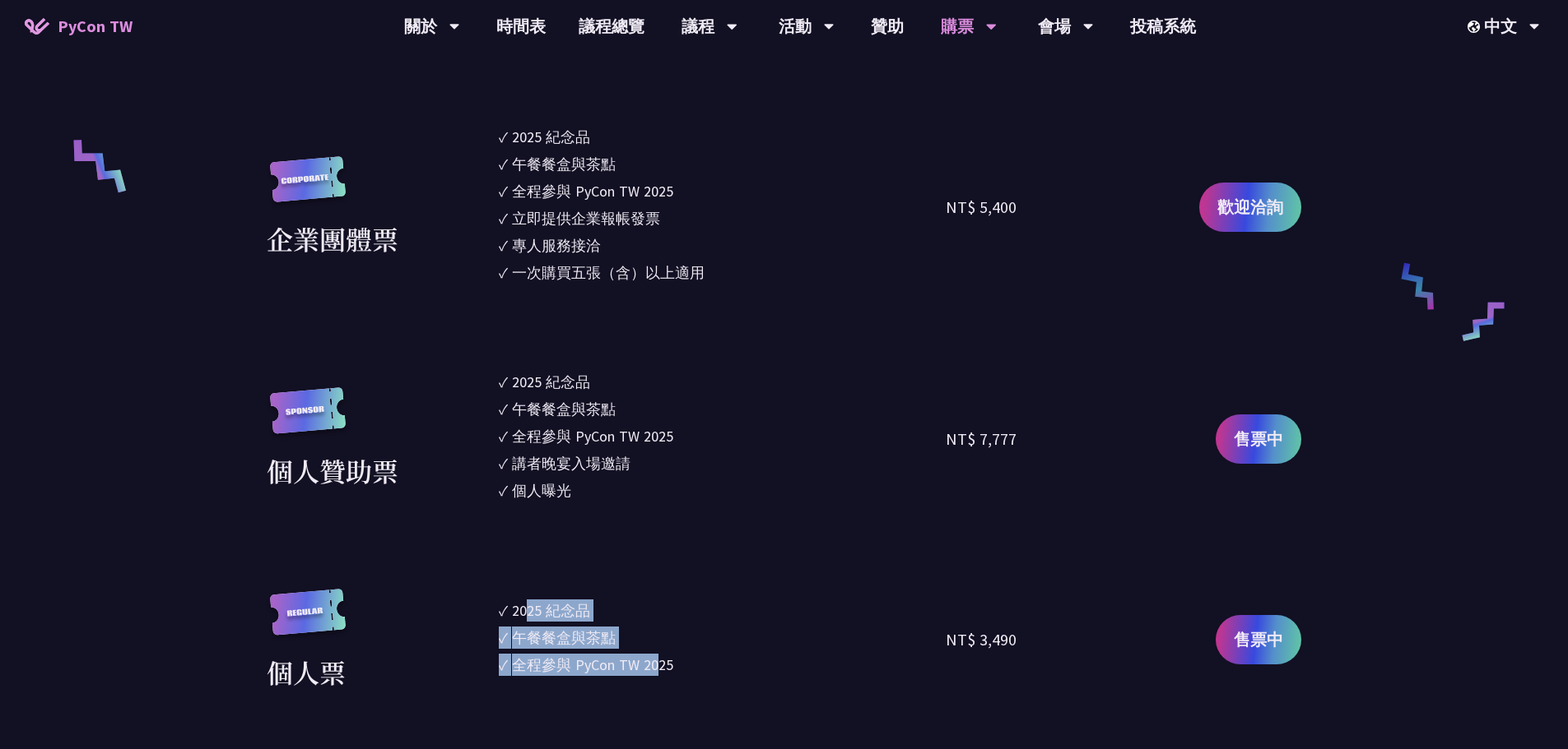
drag, startPoint x: 563, startPoint y: 404, endPoint x: 617, endPoint y: 487, distance: 99.0
click at [617, 487] on ul "✓ 2025 [PERSON_NAME]✓ 午餐餐盒與茶點 ✓ 全程參與 PyCon TW 2025 ✓ 講者晚宴入場邀請 ✓ 個人曝光" at bounding box center [722, 438] width 448 height 136
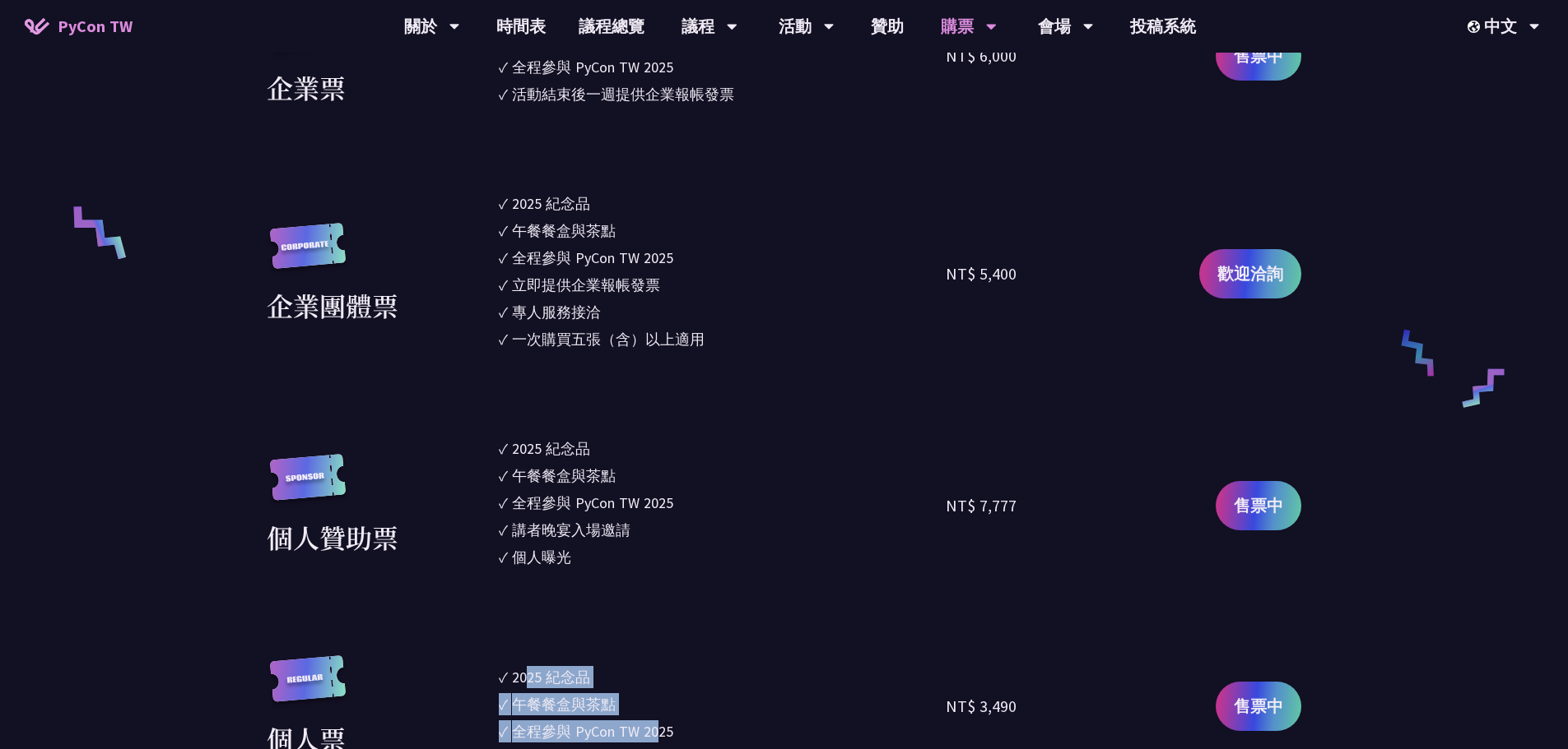
scroll to position [987, 0]
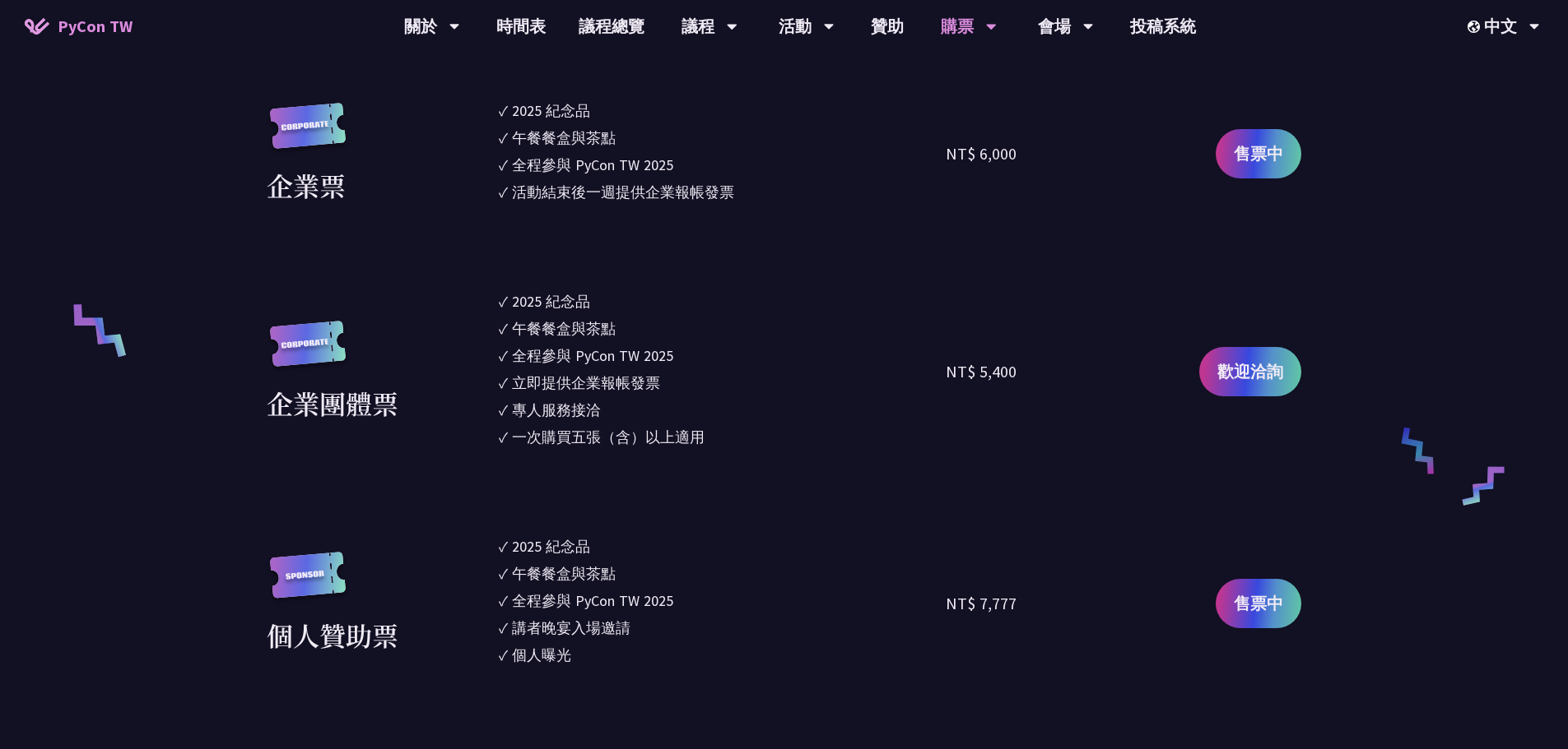
drag, startPoint x: 533, startPoint y: 302, endPoint x: 728, endPoint y: 448, distance: 243.6
click at [728, 448] on ul "✓ 2025 [PERSON_NAME]✓ 午餐餐盒與茶點 ✓ 全程參與 PyCon TW 2025 ✓ 立即提供企業報帳發票 ✓ 專人服務接洽 ✓ 一次購買…" at bounding box center [722, 372] width 448 height 163
click at [730, 448] on li "✓ 一次購買五張（含）以上適用" at bounding box center [722, 437] width 448 height 22
drag, startPoint x: 667, startPoint y: 446, endPoint x: 497, endPoint y: 292, distance: 229.4
click at [497, 292] on div "企業團體票 ✓ 2025 [PERSON_NAME]✓ 午餐餐盒與茶點 ✓ 全程參與 PyCon TW 2025 ✓ 立即提供企業報帳發票 ✓ 專人服務接洽 …" at bounding box center [784, 372] width 1034 height 163
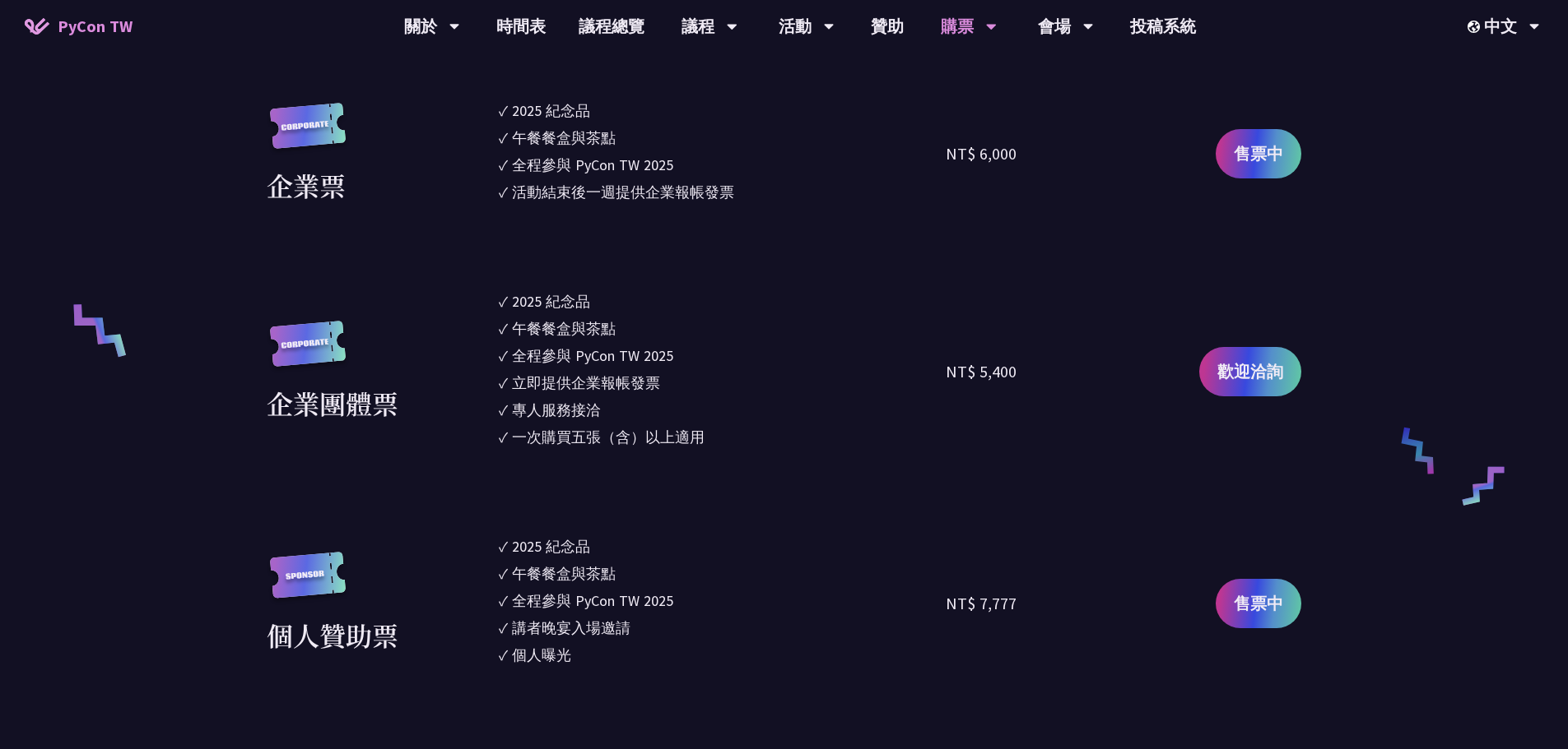
click at [558, 311] on div "2025 紀念品" at bounding box center [551, 301] width 78 height 22
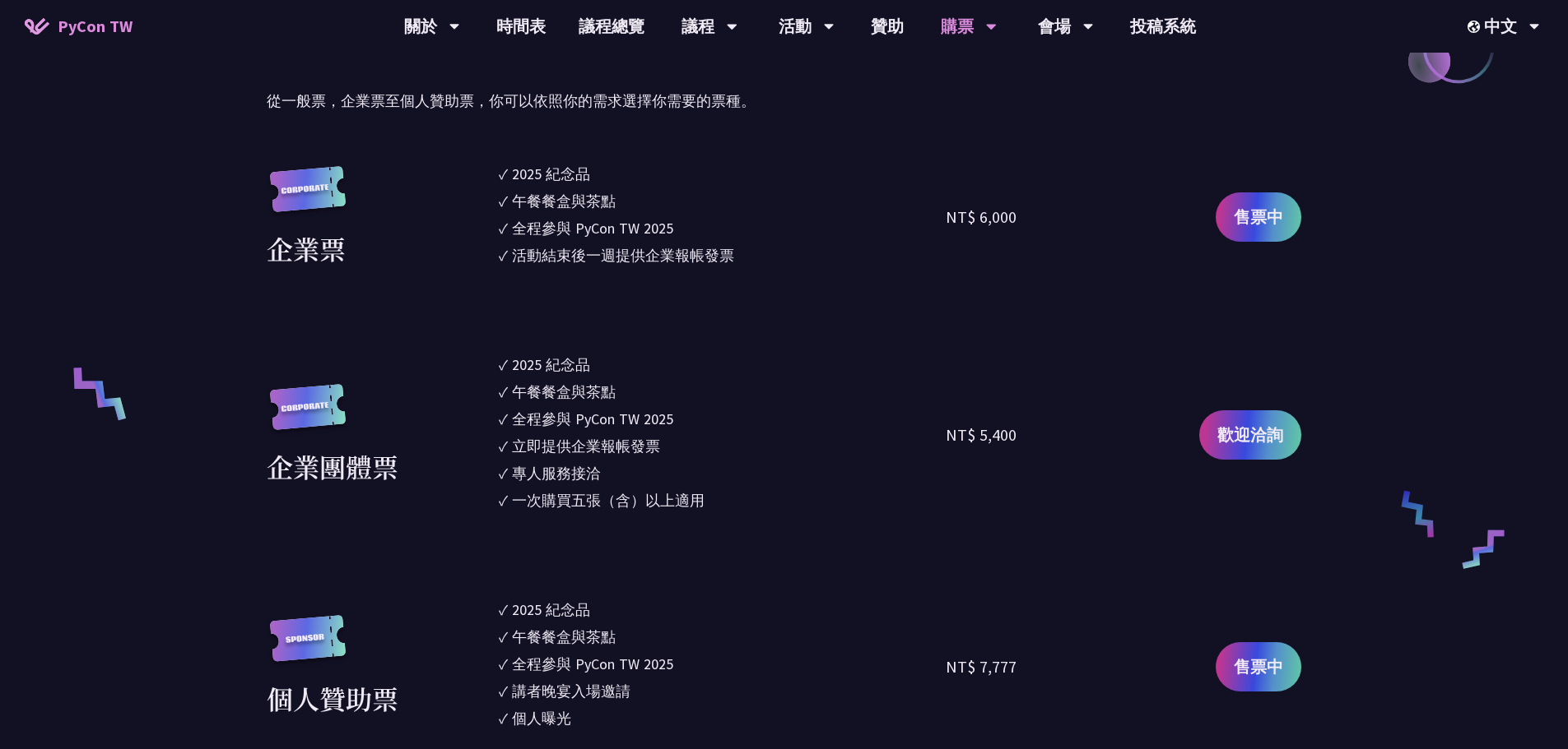
scroll to position [740, 0]
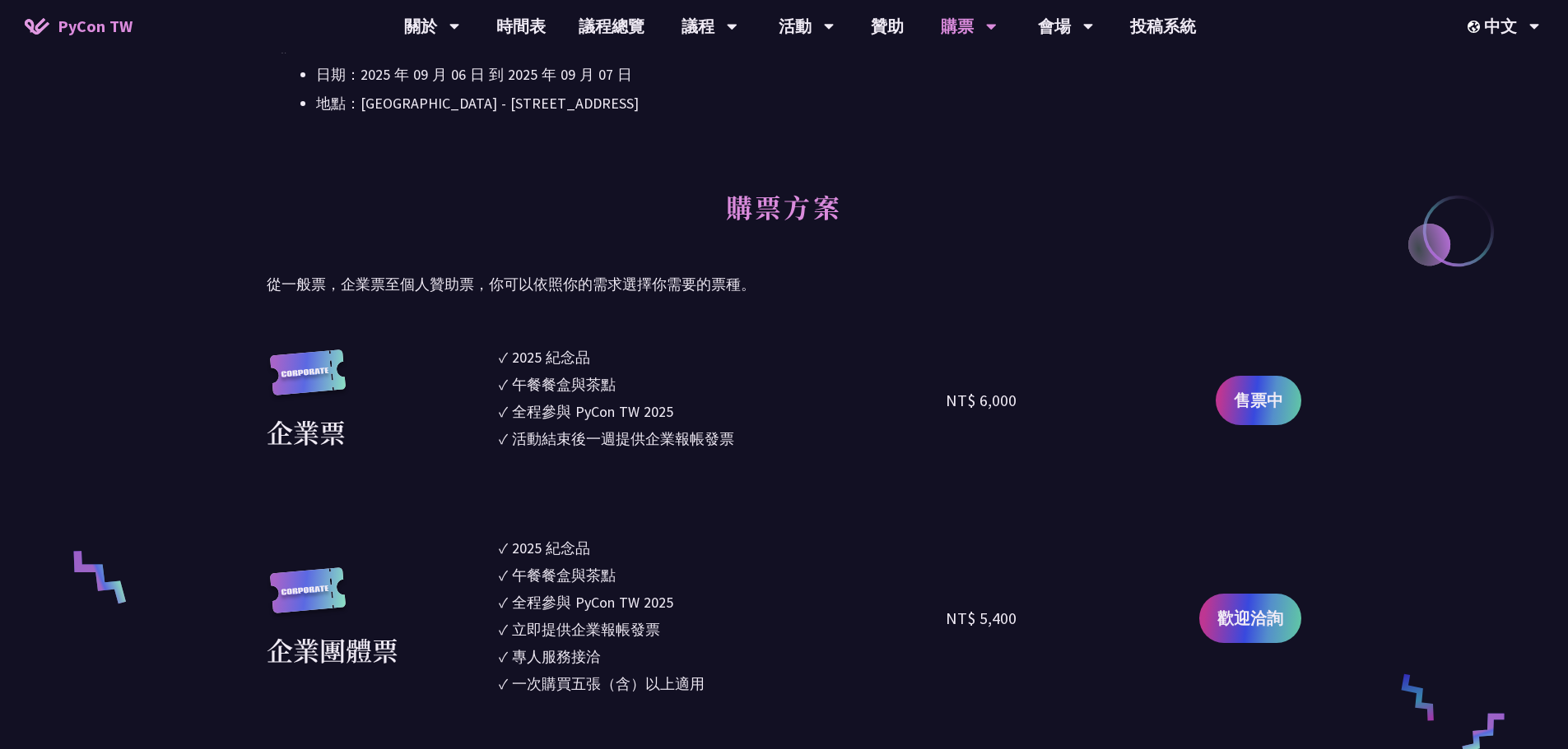
drag, startPoint x: 514, startPoint y: 366, endPoint x: 729, endPoint y: 467, distance: 237.5
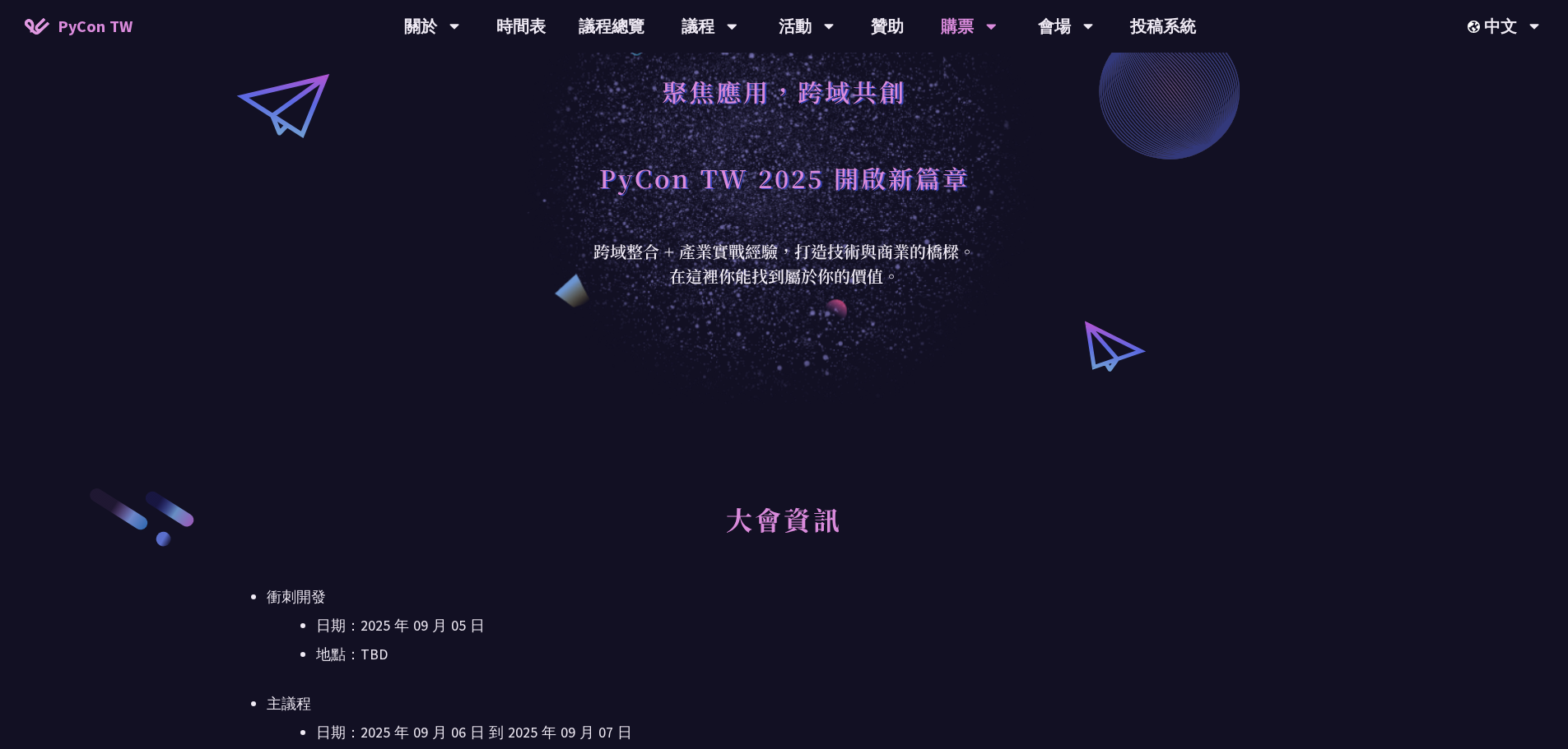
scroll to position [0, 0]
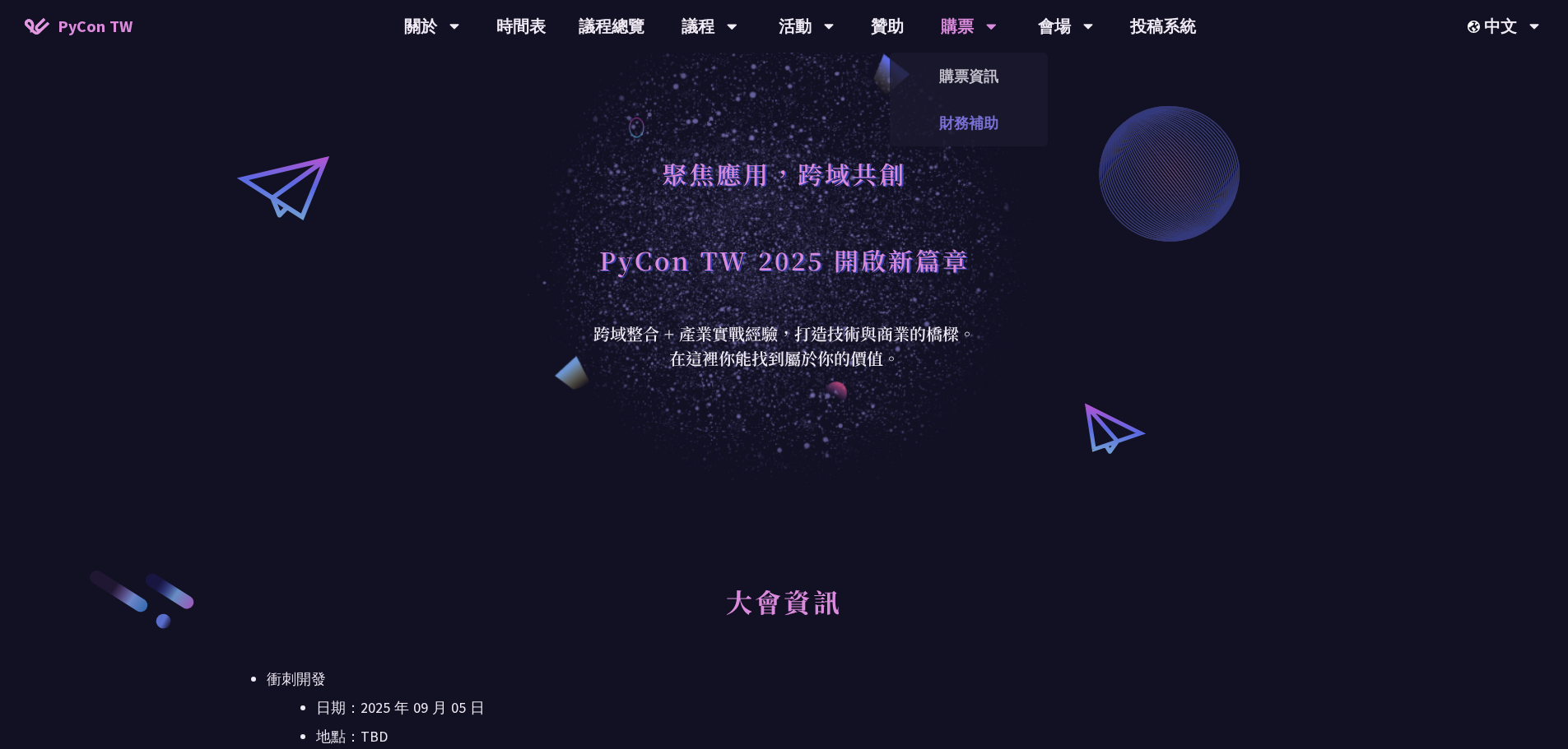
click at [985, 124] on link "財務補助" at bounding box center [969, 123] width 158 height 39
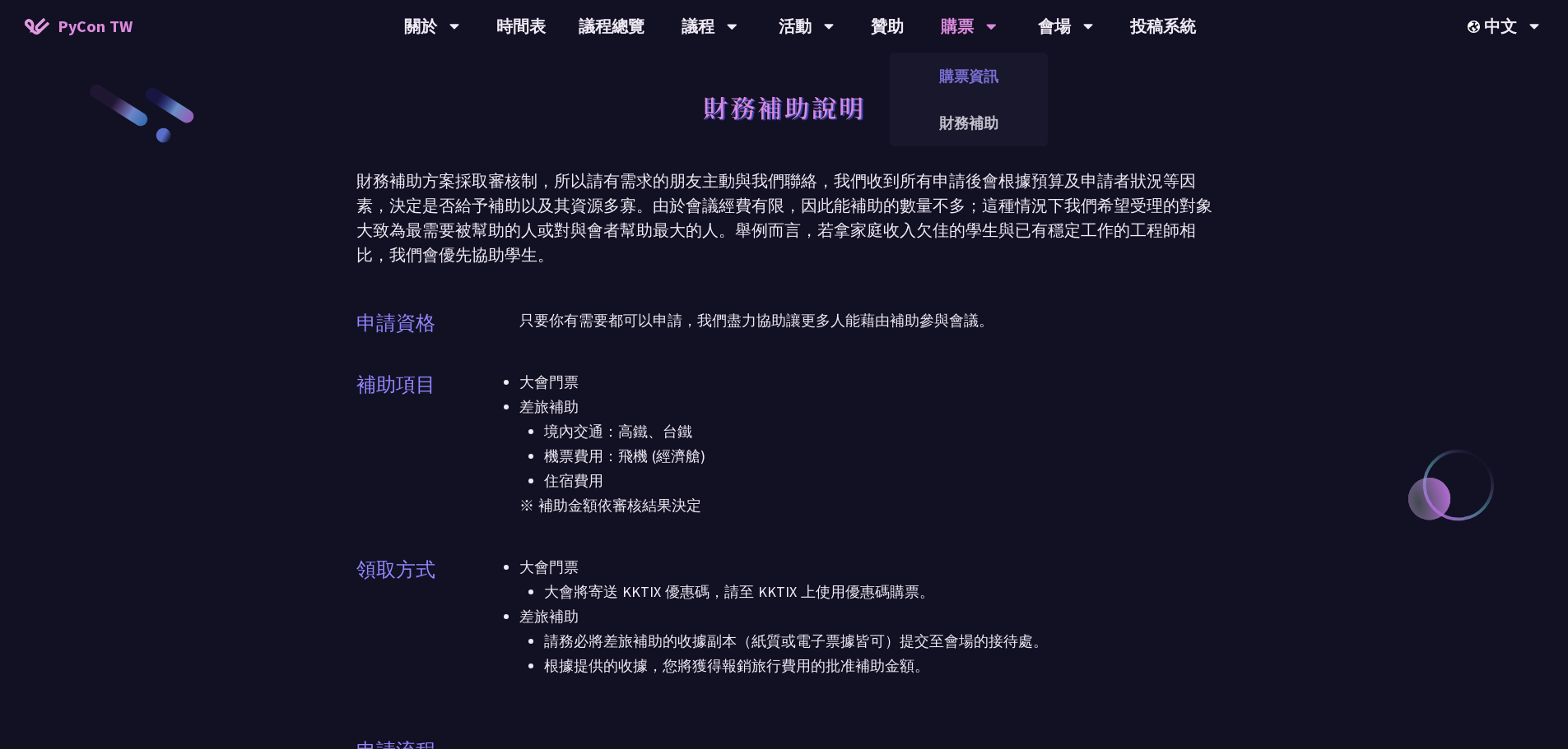
click at [965, 64] on link "購票資訊" at bounding box center [969, 76] width 158 height 39
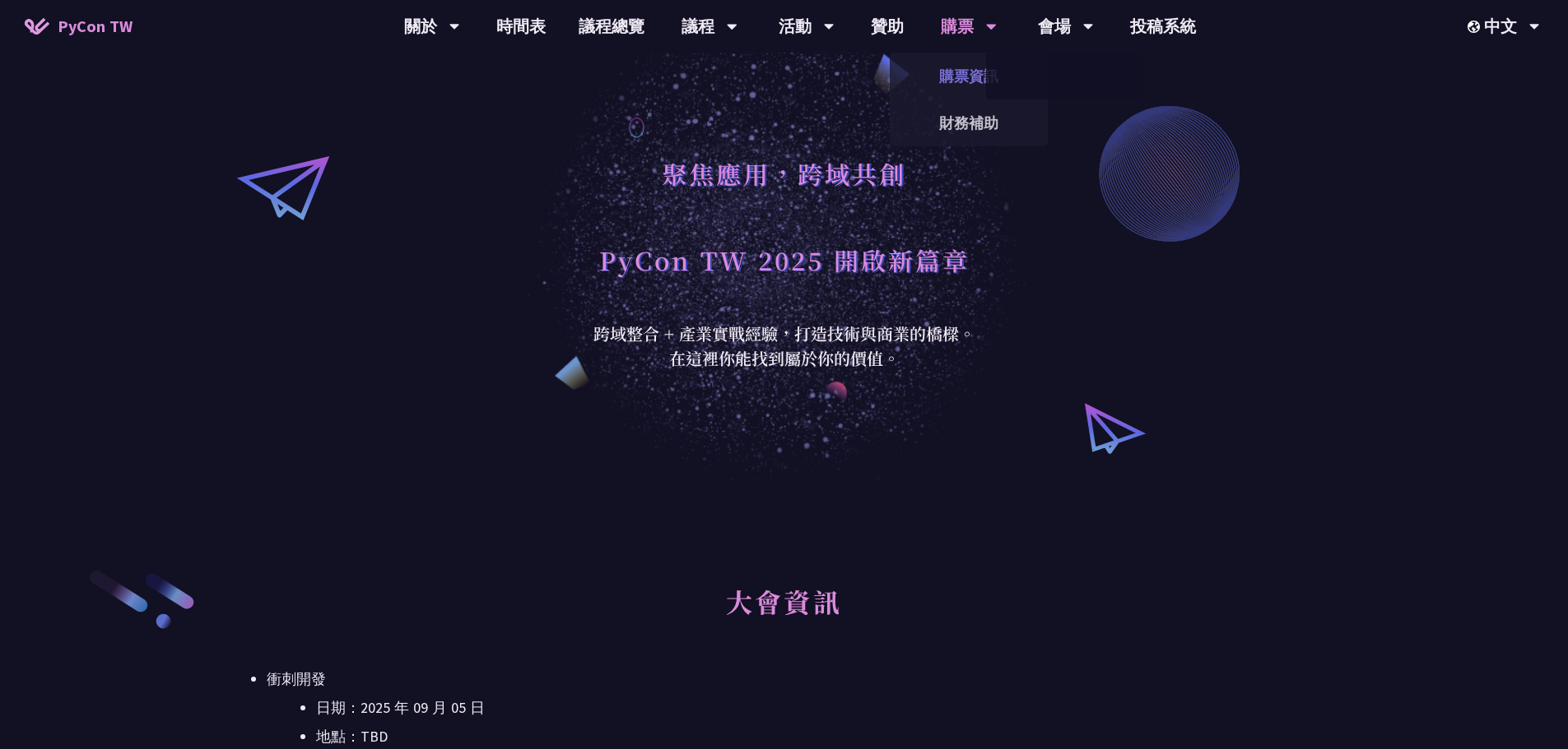
click at [960, 65] on link "購票資訊" at bounding box center [969, 76] width 158 height 39
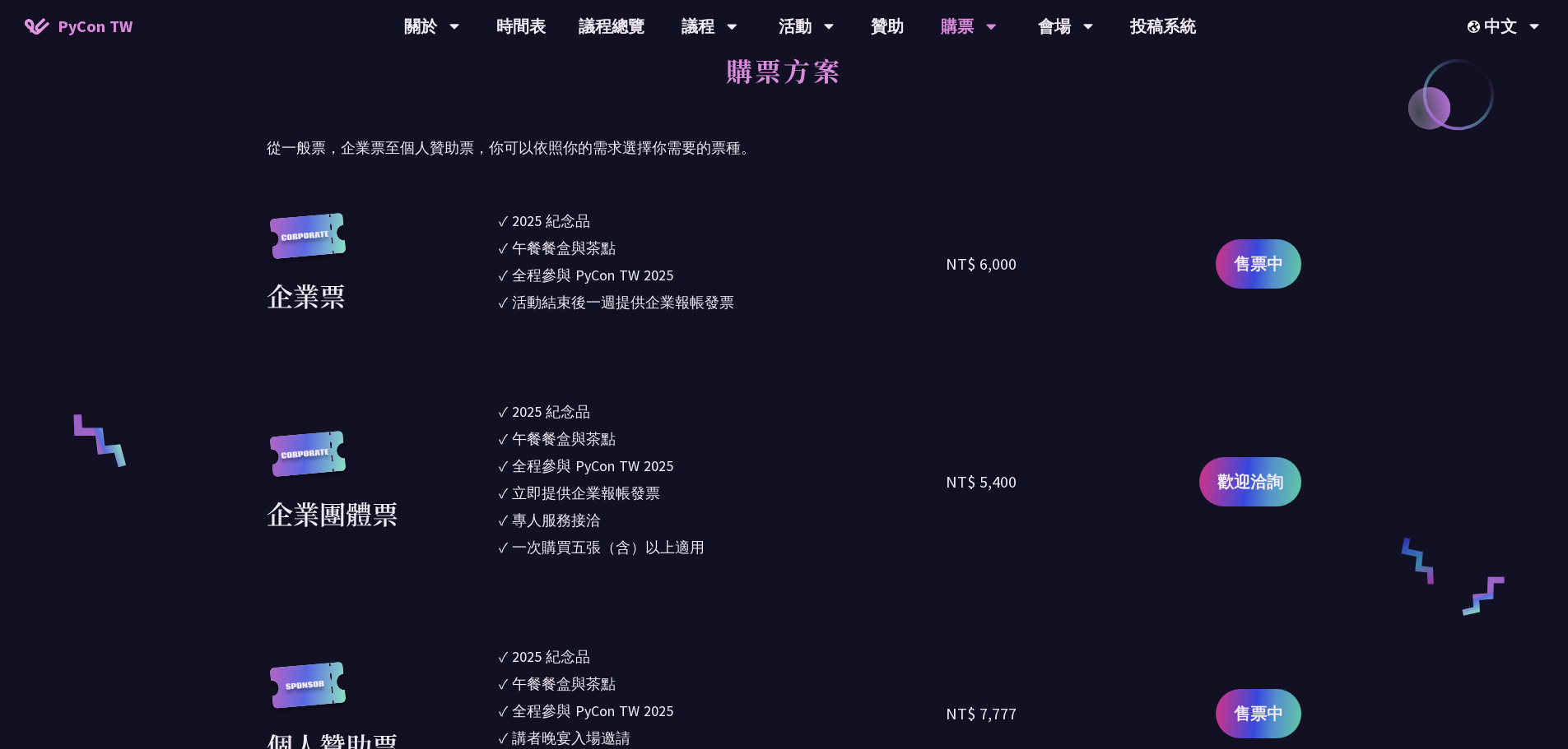
scroll to position [987, 0]
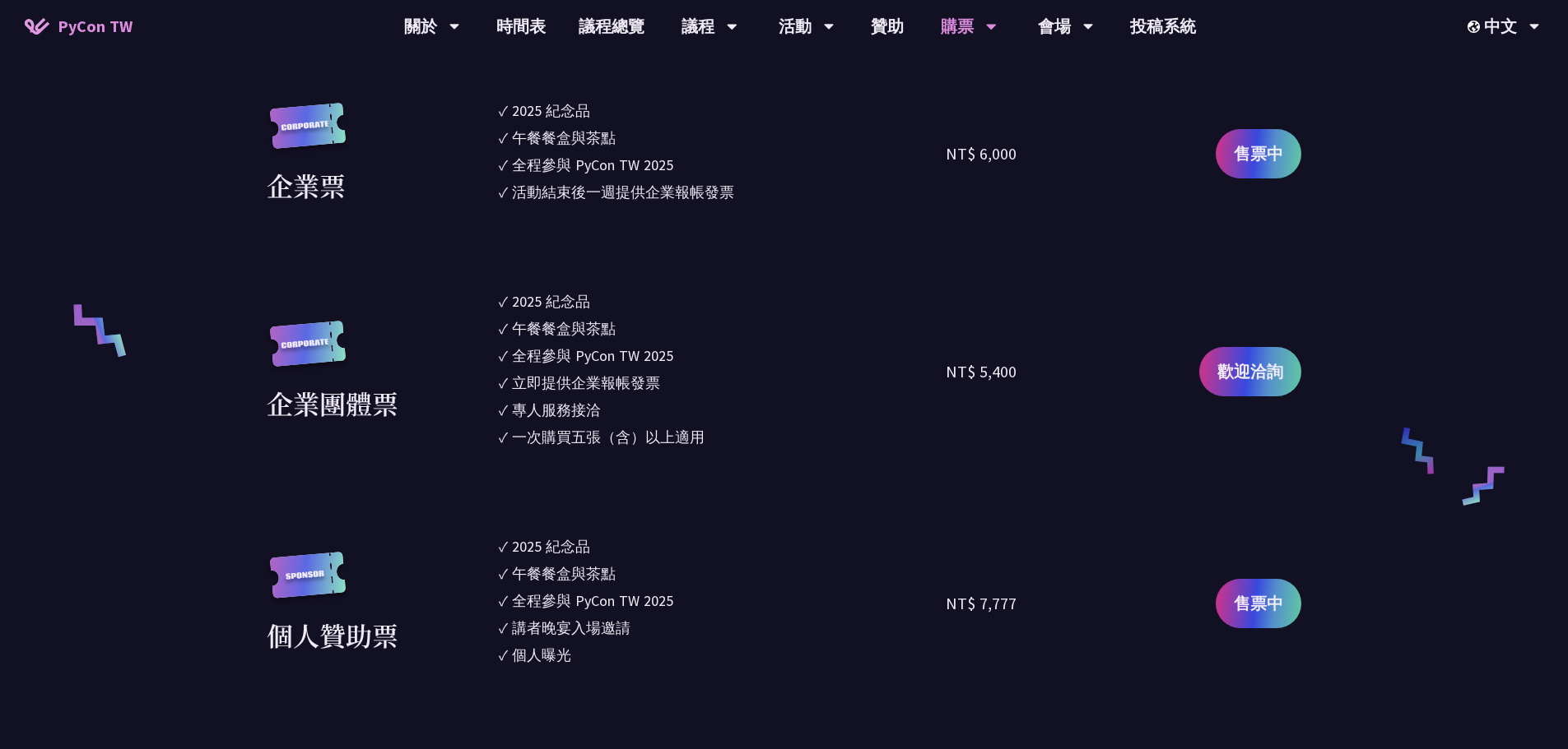
click at [727, 454] on section "企業票 ✓ 2025 [PERSON_NAME]✓ 午餐餐盒與茶點 ✓ 全程參與 PyCon TW 2025 ✓ 活動結束後一週提供企業報帳發票 NT$ 6,…" at bounding box center [784, 665] width 1034 height 1131
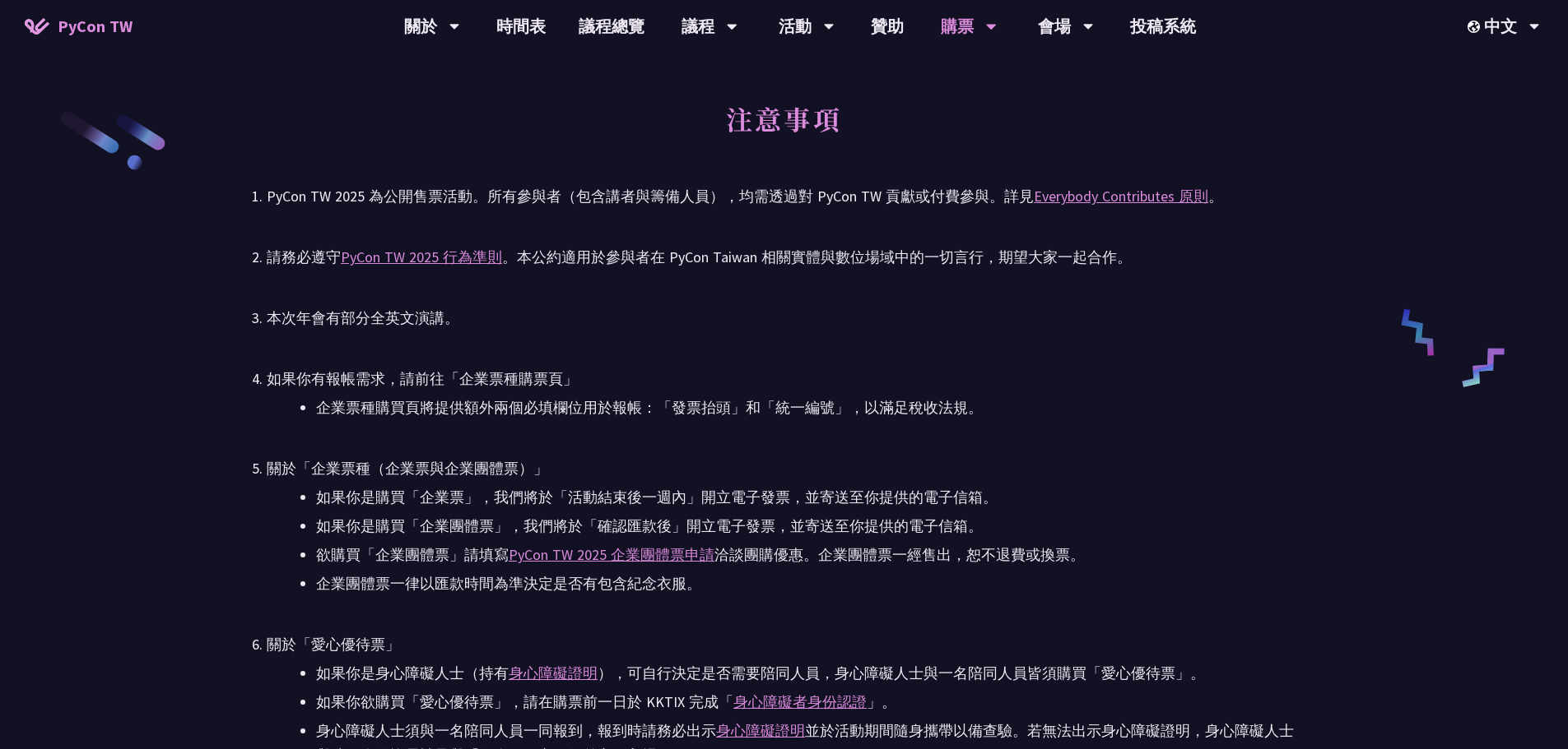
scroll to position [2333, 0]
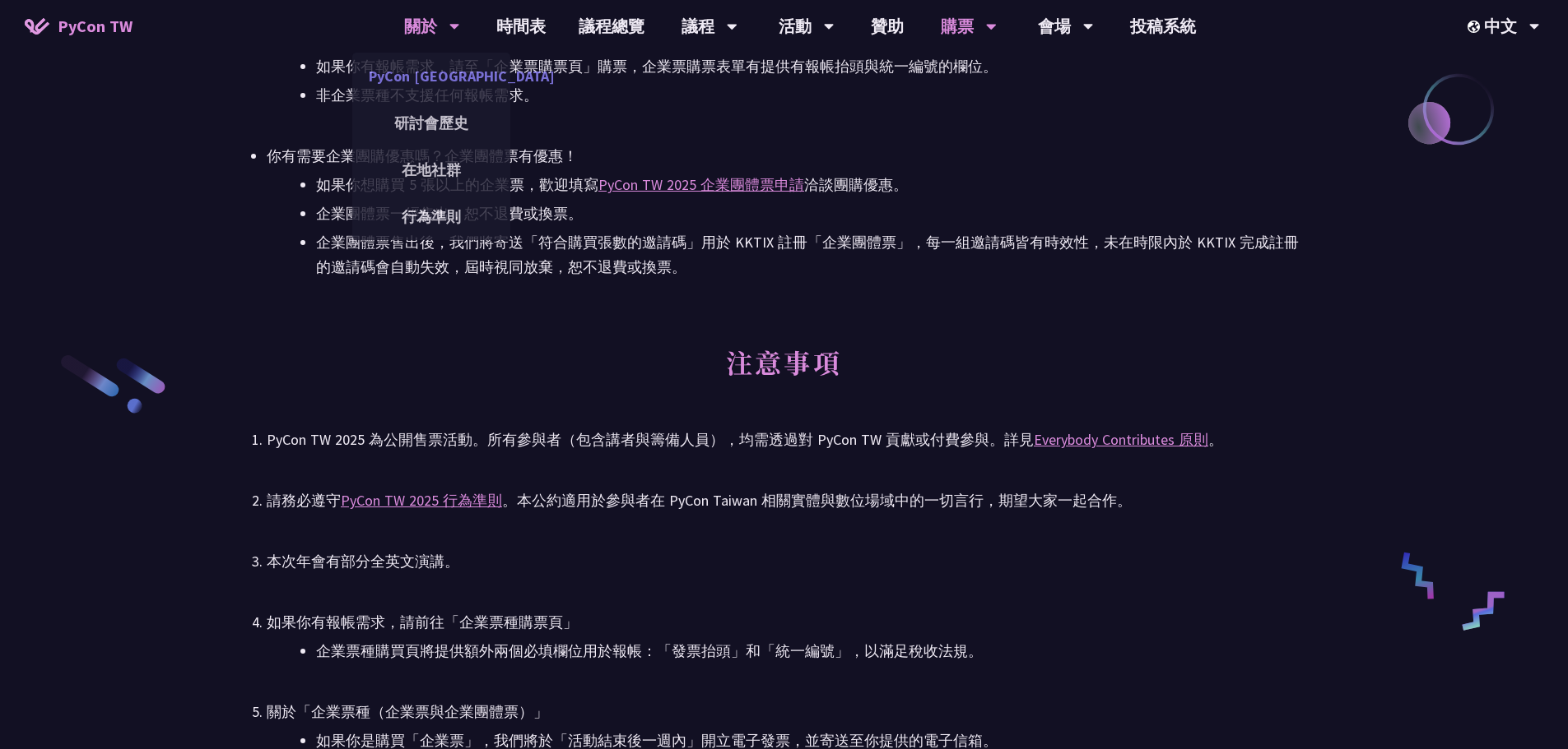
click at [454, 76] on link "PyCon [GEOGRAPHIC_DATA]" at bounding box center [431, 76] width 158 height 39
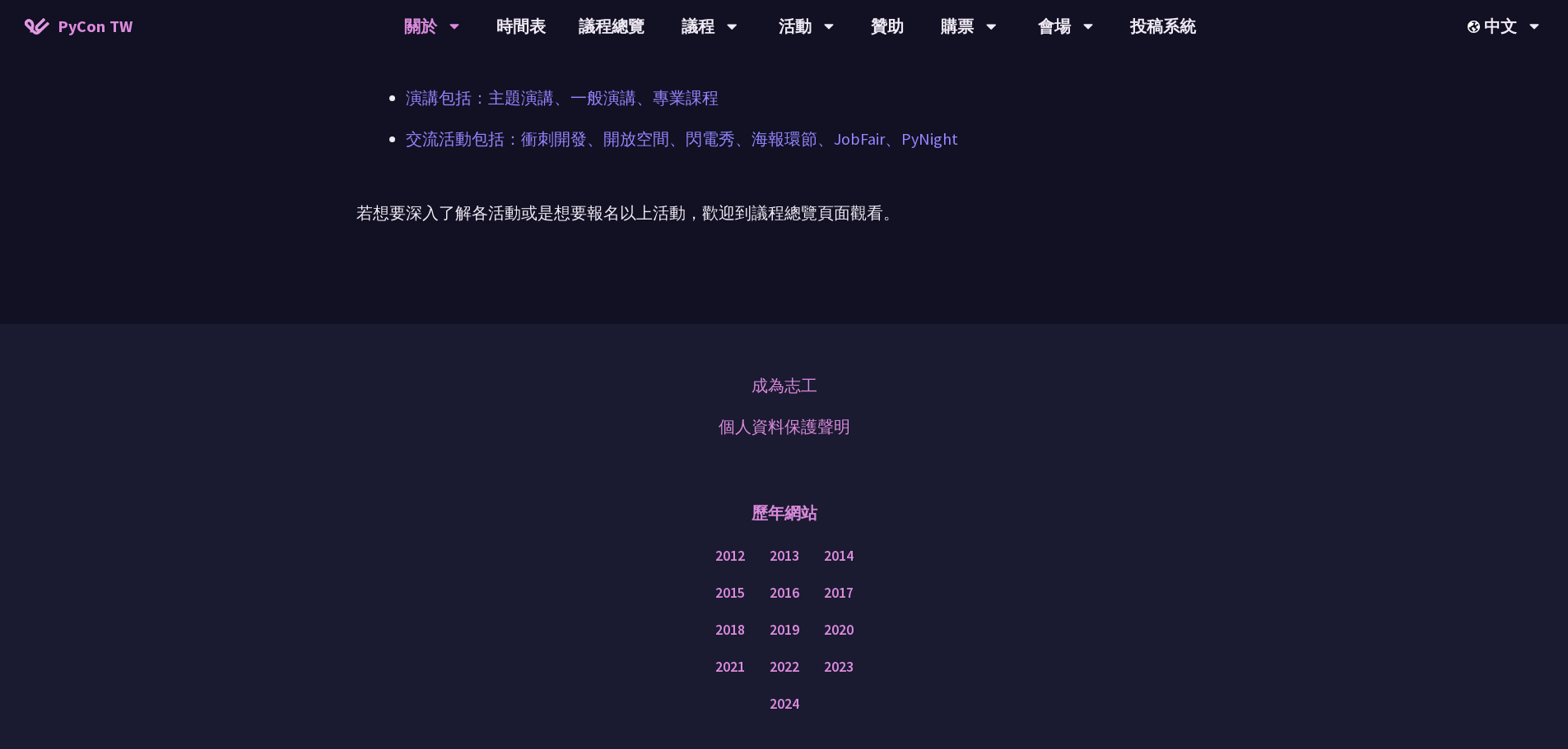
scroll to position [1296, 0]
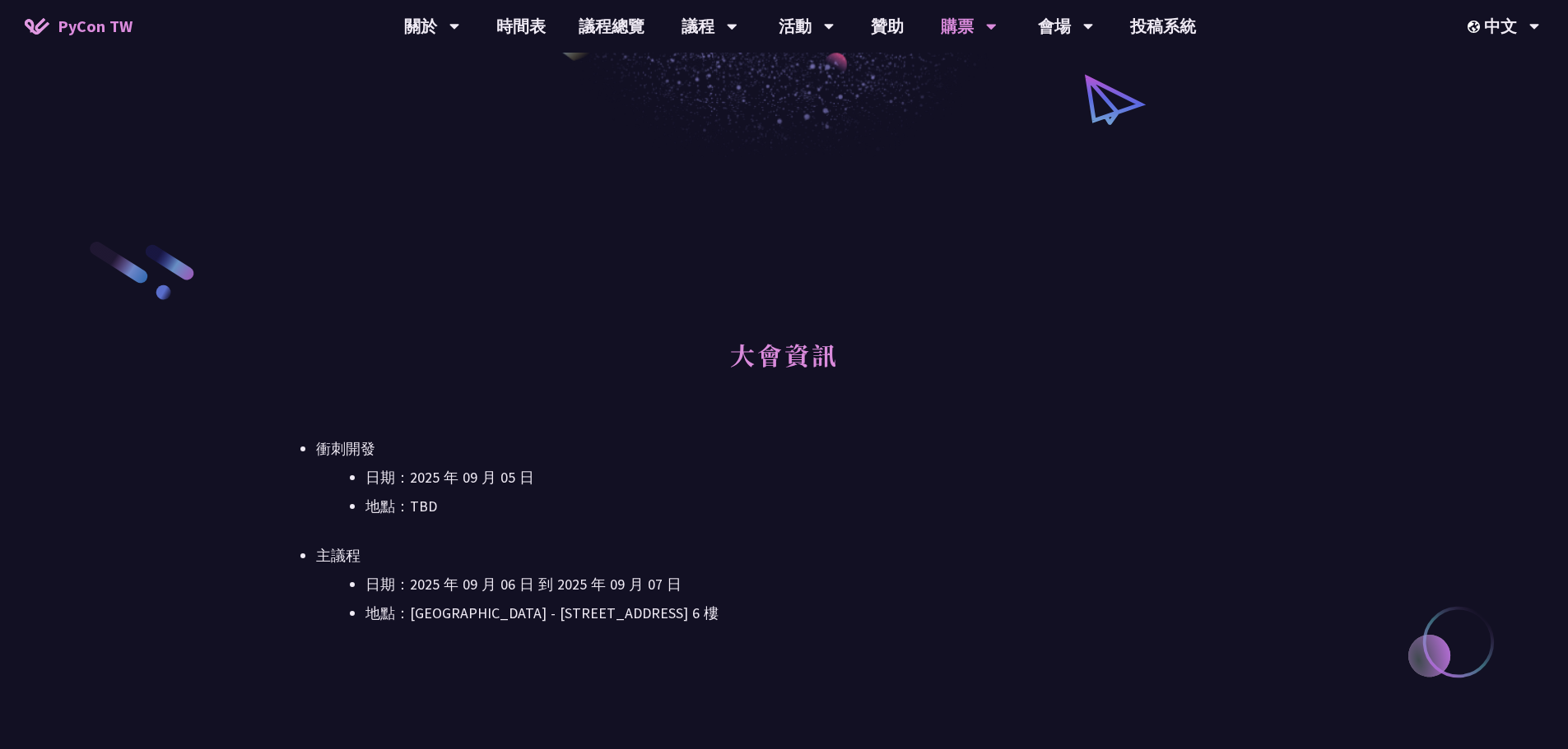
scroll to position [3090, 0]
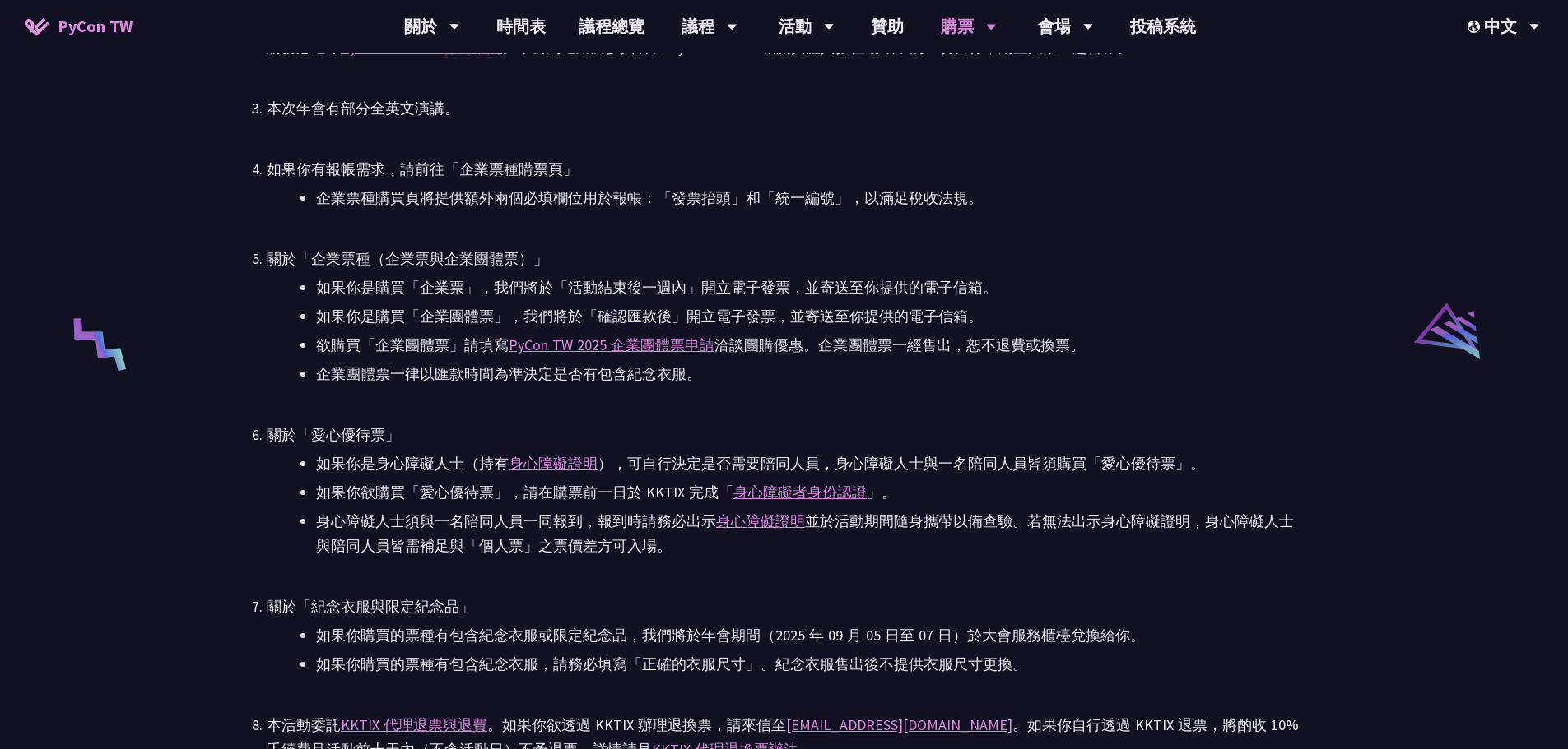
click at [505, 374] on li "企業團體票一律以匯款時間為準決定是否有包含紀念衣服。" at bounding box center [808, 374] width 985 height 24
click at [503, 374] on li "企業團體票一律以匯款時間為準決定是否有包含紀念衣服。" at bounding box center [808, 374] width 985 height 24
click at [391, 342] on li "欲購買「企業團體票」請填寫 PyCon TW 2025 企業團體票申請 洽談團購優惠。企業團體票一經售出，恕不退費或換票。" at bounding box center [808, 345] width 985 height 24
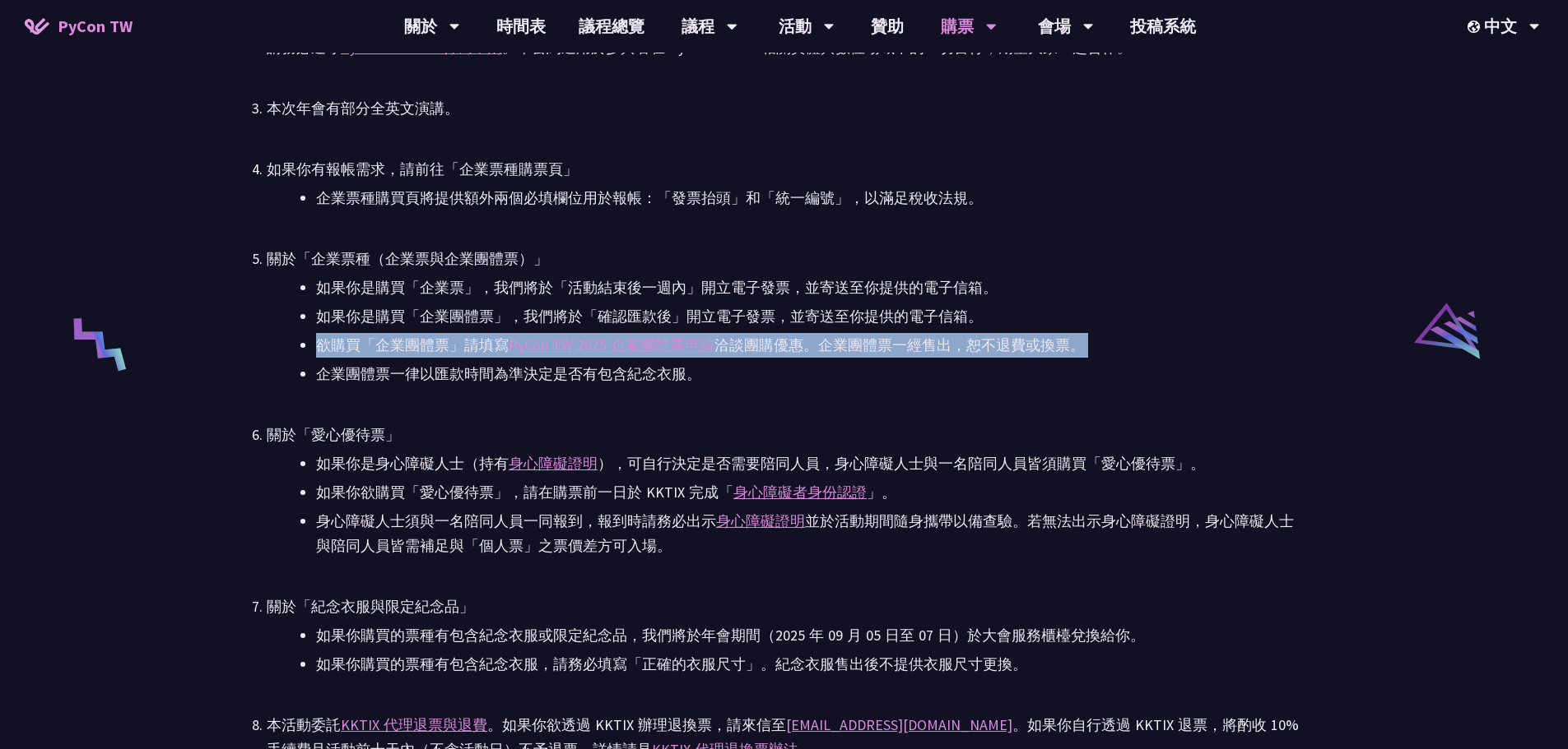
click at [391, 342] on li "欲購買「企業團體票」請填寫 PyCon TW 2025 企業團體票申請 洽談團購優惠。企業團體票一經售出，恕不退費或換票。" at bounding box center [808, 345] width 985 height 24
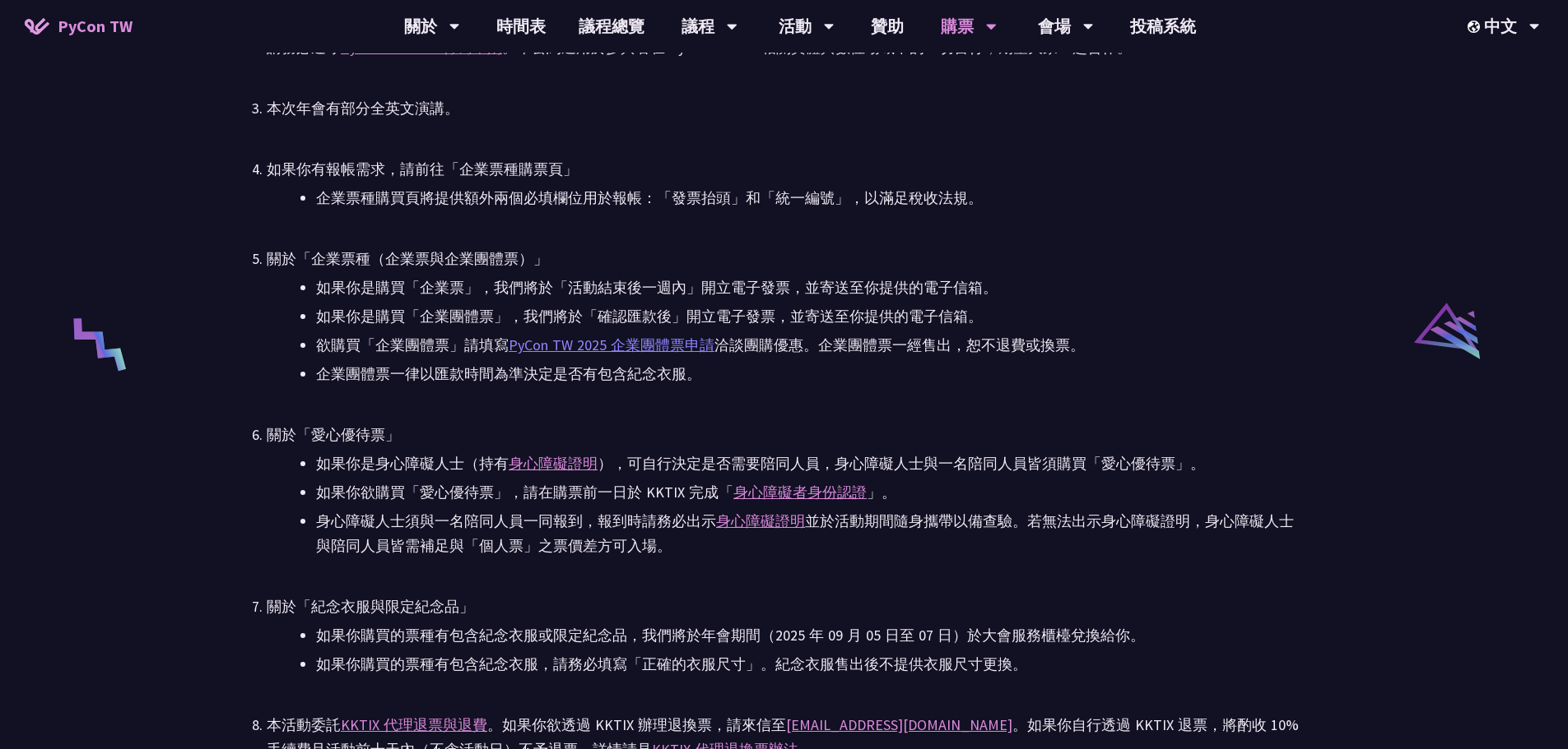
click at [622, 340] on link "PyCon TW 2025 企業團體票申請" at bounding box center [611, 344] width 206 height 19
